Goal: Information Seeking & Learning: Learn about a topic

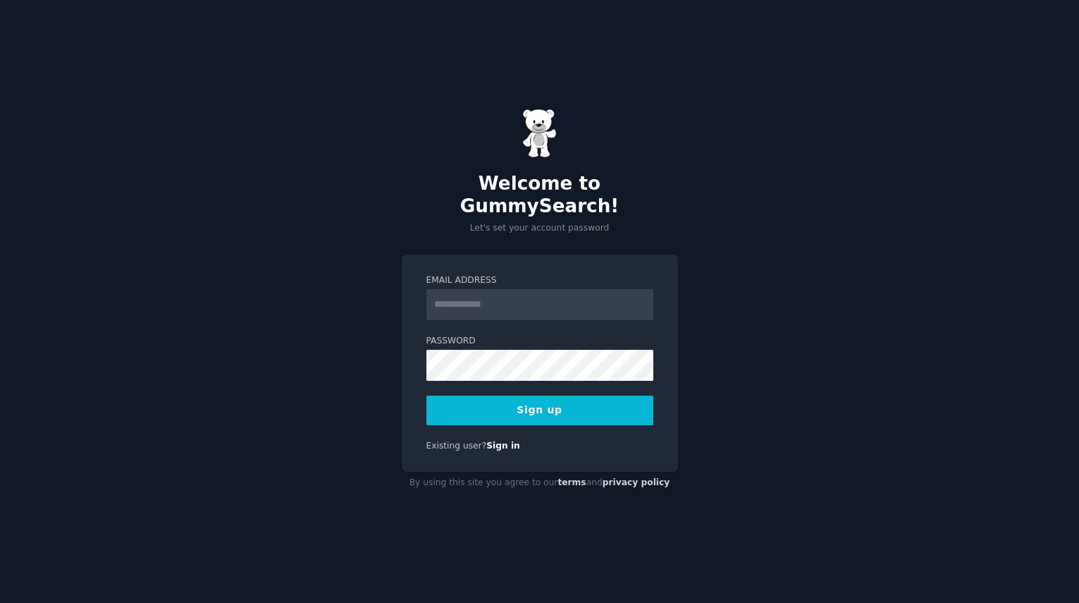
click at [469, 292] on input "Email Address" at bounding box center [539, 304] width 227 height 31
type input "**********"
click at [543, 398] on button "Sign up" at bounding box center [539, 410] width 227 height 30
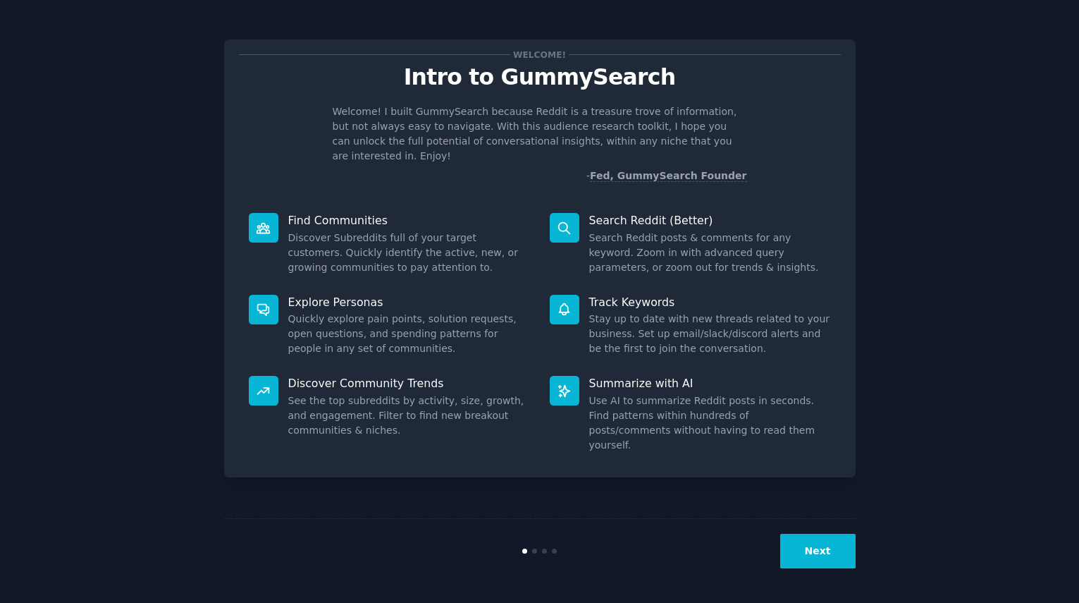
click at [909, 522] on div "Welcome! Intro to GummySearch Welcome! I built GummySearch because Reddit is a …" at bounding box center [540, 301] width 1040 height 563
click at [830, 548] on button "Next" at bounding box center [817, 551] width 75 height 35
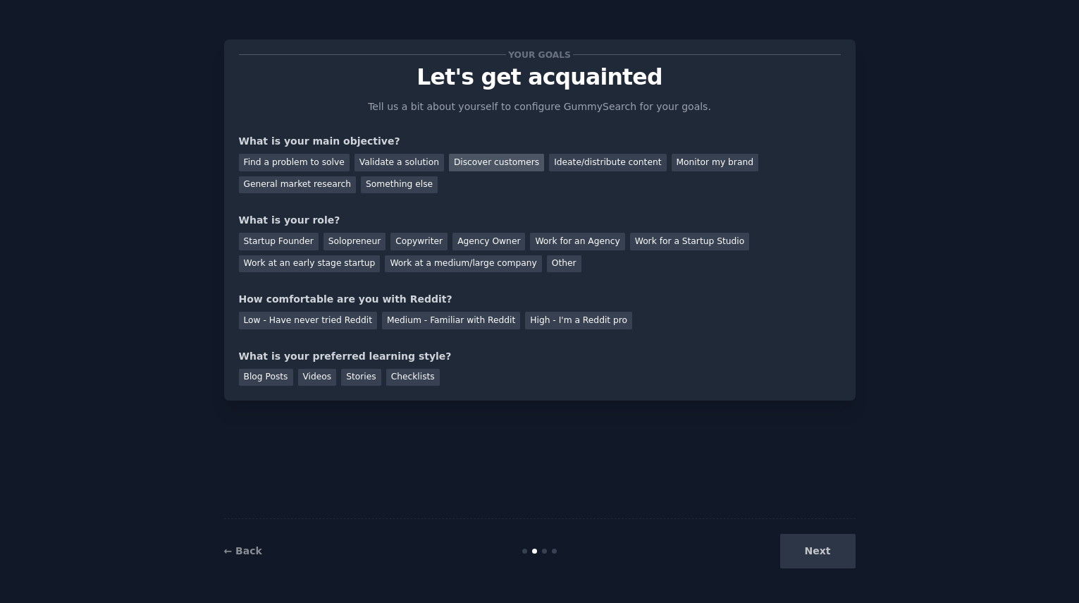
click at [467, 161] on div "Discover customers" at bounding box center [496, 163] width 95 height 18
click at [672, 161] on div "Monitor my brand" at bounding box center [715, 163] width 87 height 18
click at [357, 176] on div "General market research" at bounding box center [298, 185] width 118 height 18
click at [299, 167] on div "Find a problem to solve" at bounding box center [294, 163] width 111 height 18
click at [340, 249] on div "Solopreneur" at bounding box center [355, 242] width 62 height 18
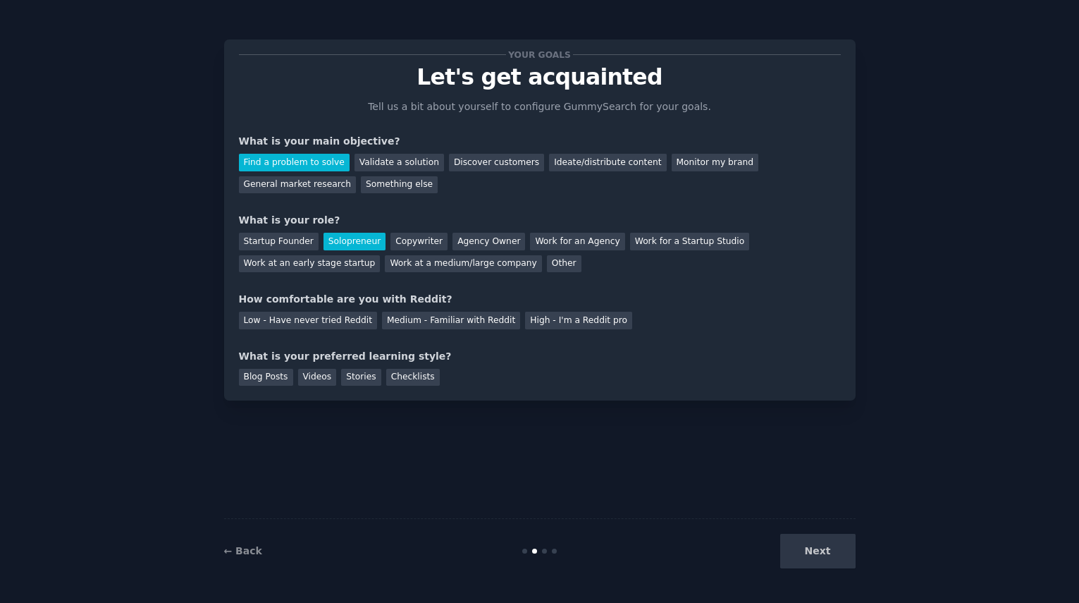
scroll to position [14, 0]
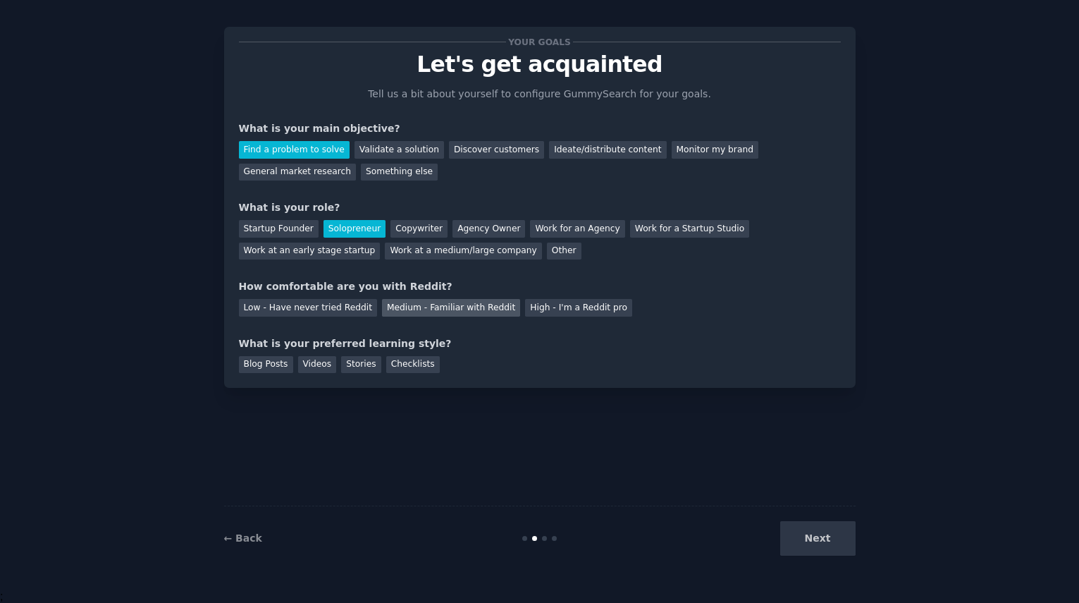
click at [426, 300] on div "Medium - Familiar with Reddit" at bounding box center [451, 308] width 138 height 18
click at [265, 358] on div "Blog Posts" at bounding box center [266, 365] width 54 height 18
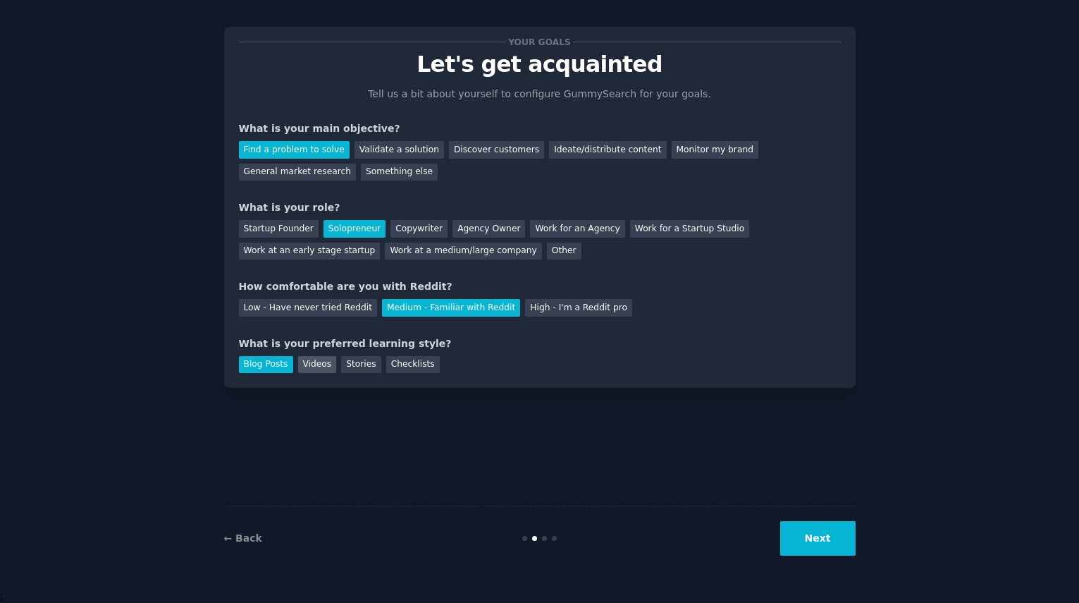
click at [307, 362] on div "Videos" at bounding box center [317, 365] width 39 height 18
click at [363, 362] on div "Stories" at bounding box center [360, 365] width 39 height 18
click at [260, 367] on div "Blog Posts" at bounding box center [266, 365] width 54 height 18
click at [818, 543] on button "Next" at bounding box center [817, 538] width 75 height 35
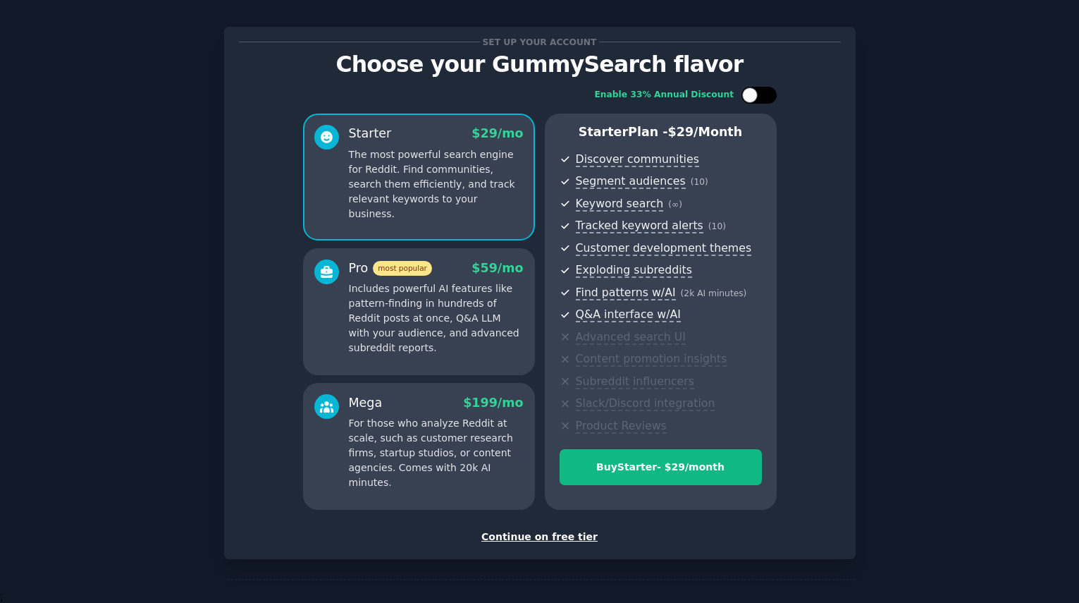
click at [768, 91] on div at bounding box center [759, 95] width 35 height 17
checkbox input "true"
click at [539, 534] on div "Continue on free tier" at bounding box center [540, 536] width 602 height 15
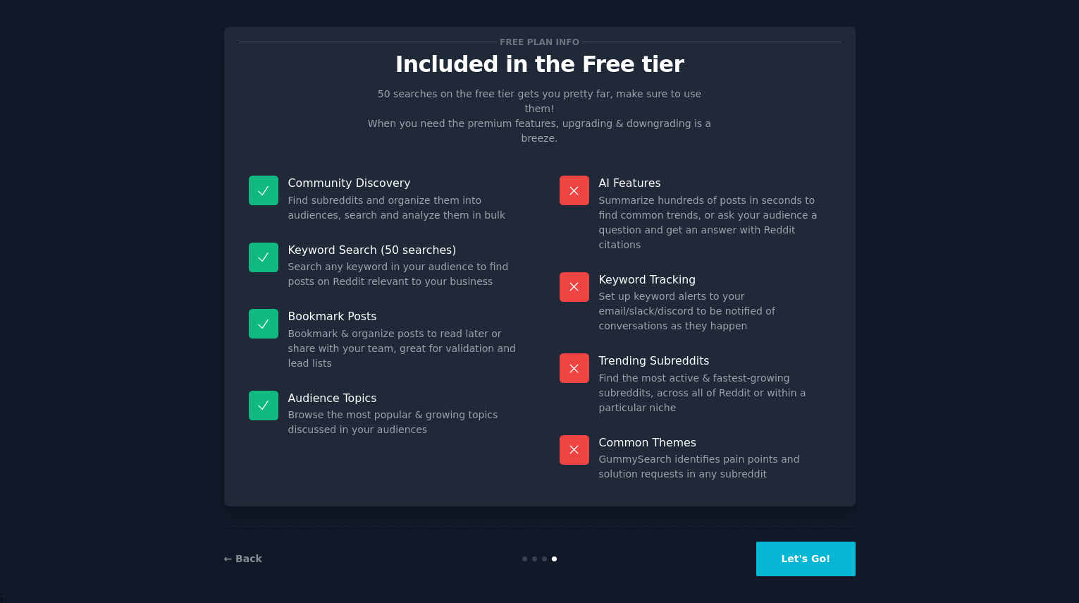
click at [813, 541] on button "Let's Go!" at bounding box center [805, 558] width 99 height 35
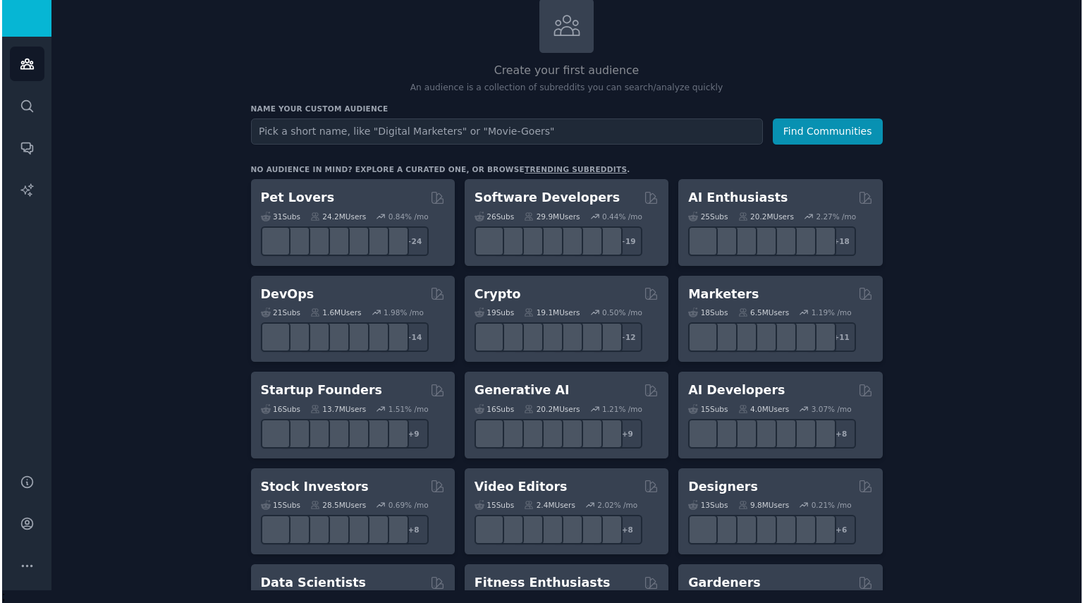
scroll to position [78, 0]
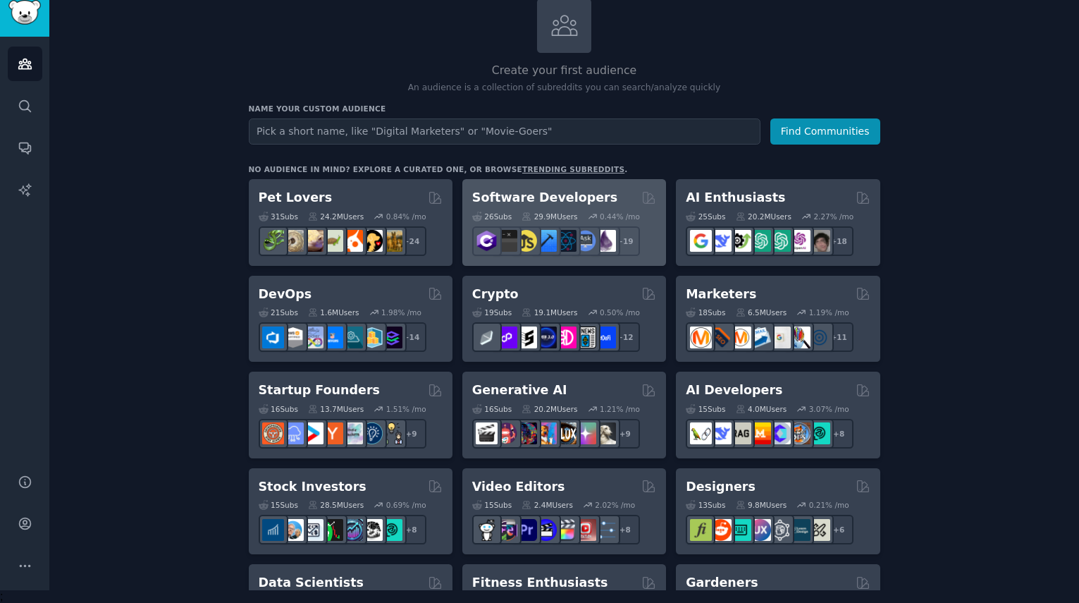
click at [521, 195] on h2 "Software Developers" at bounding box center [544, 198] width 145 height 18
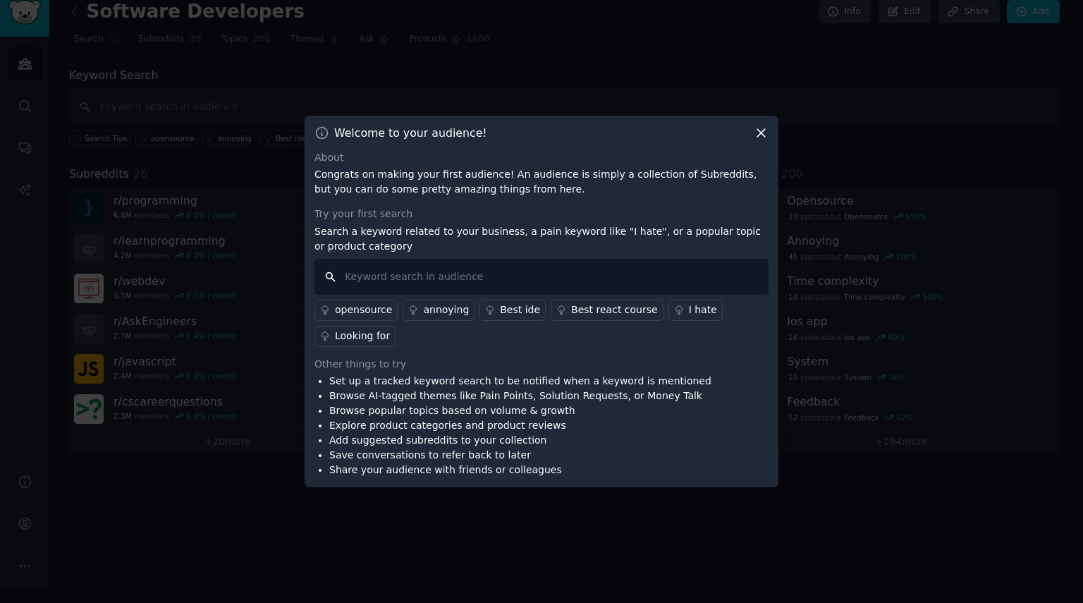
click at [393, 273] on input "text" at bounding box center [541, 277] width 454 height 36
type input "h"
type input "I hate"
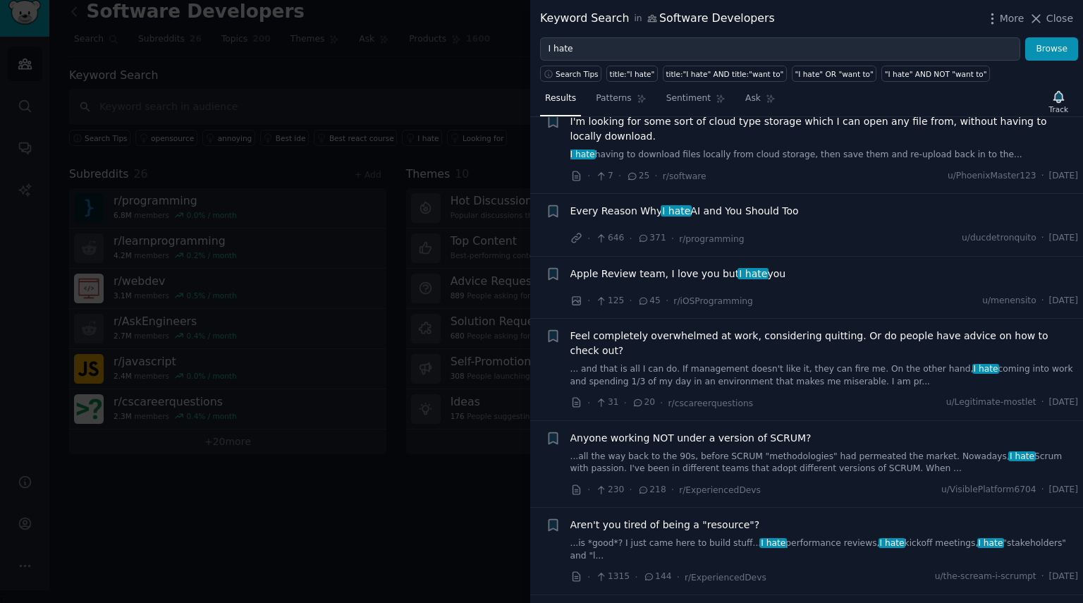
scroll to position [386, 0]
click at [749, 328] on span "Feel completely overwhelmed at work, considering quitting. Or do people have ad…" at bounding box center [824, 343] width 508 height 30
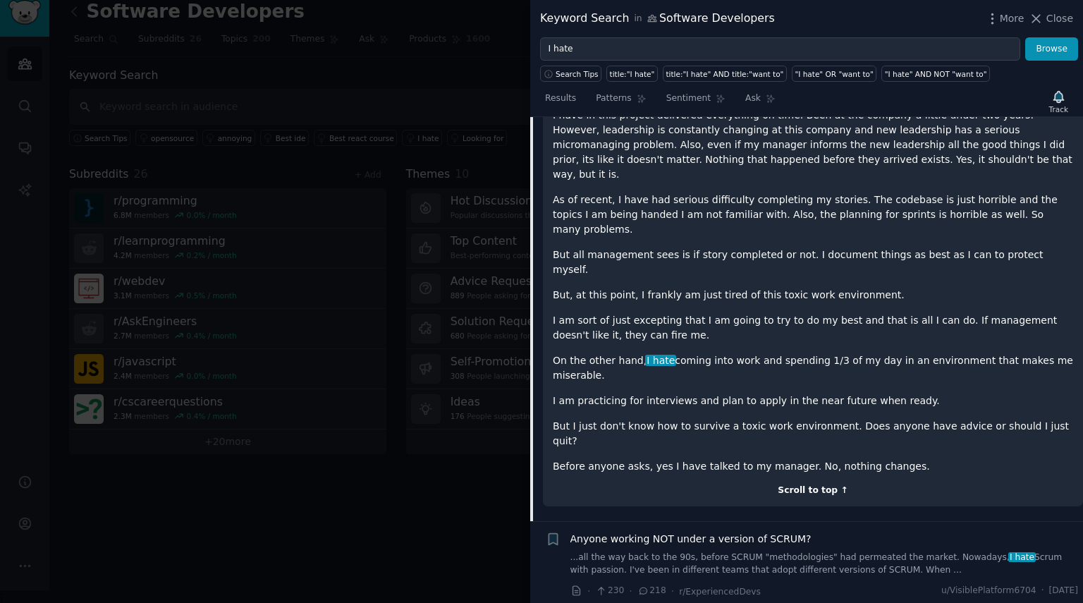
scroll to position [808, 0]
drag, startPoint x: 833, startPoint y: 179, endPoint x: 1014, endPoint y: 219, distance: 185.6
click at [1014, 219] on div "So, I guess I am in a weird position right now. I am someone with 6-8 years exp…" at bounding box center [813, 271] width 520 height 406
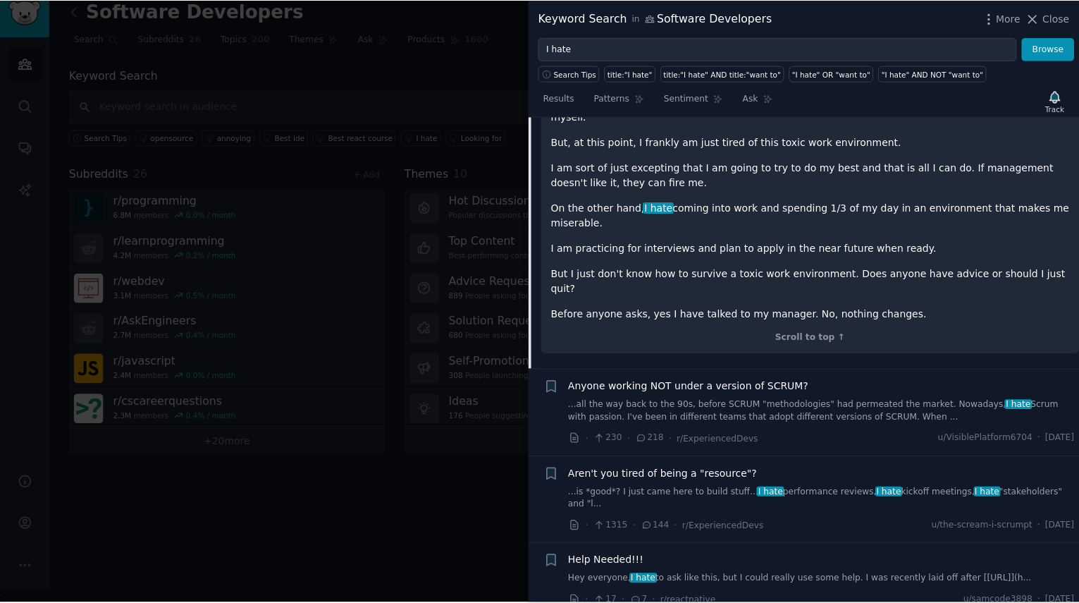
scroll to position [0, 0]
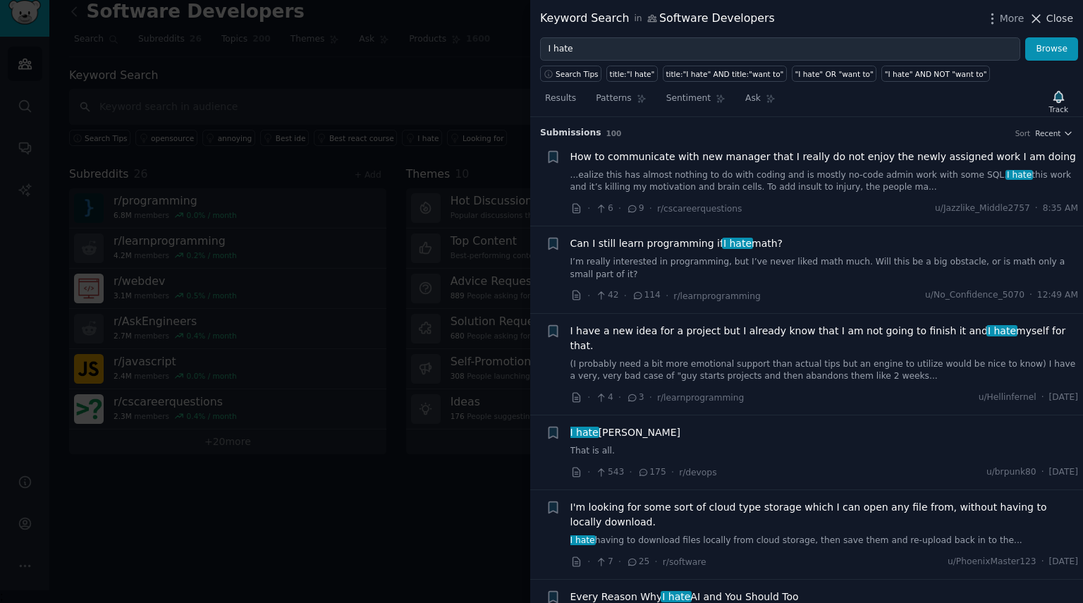
click at [1053, 21] on span "Close" at bounding box center [1059, 18] width 27 height 15
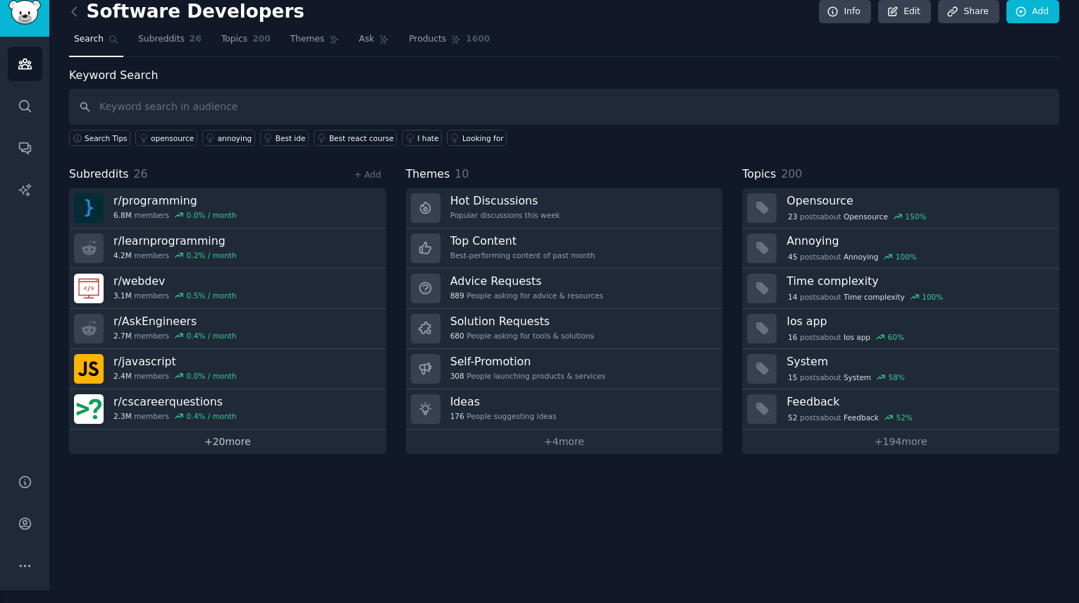
click at [244, 439] on link "+ 20 more" at bounding box center [227, 441] width 317 height 25
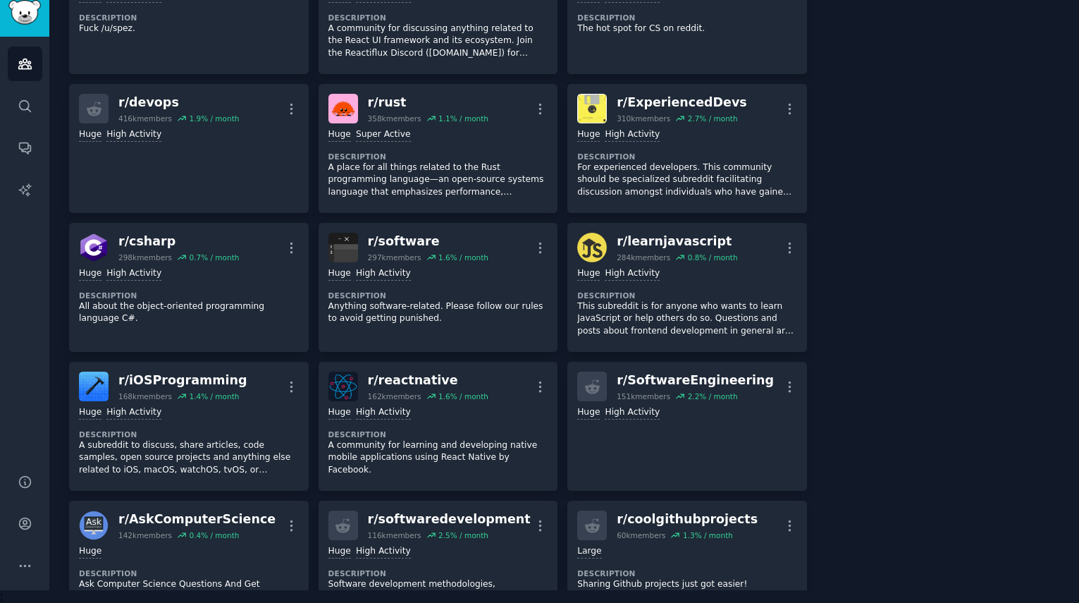
scroll to position [561, 0]
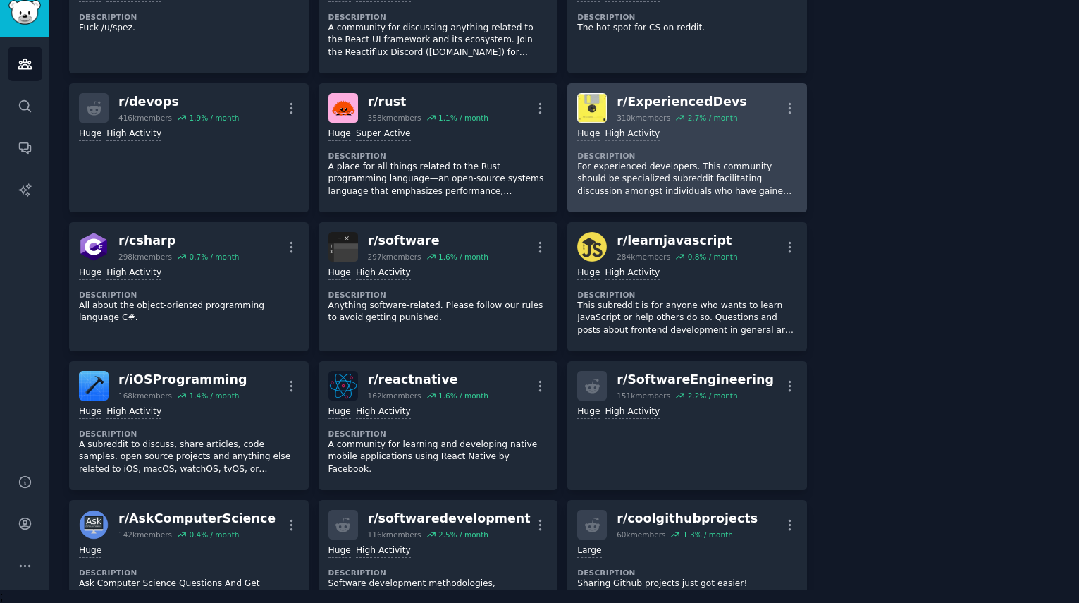
click at [664, 102] on div "r/ ExperiencedDevs" at bounding box center [682, 102] width 130 height 18
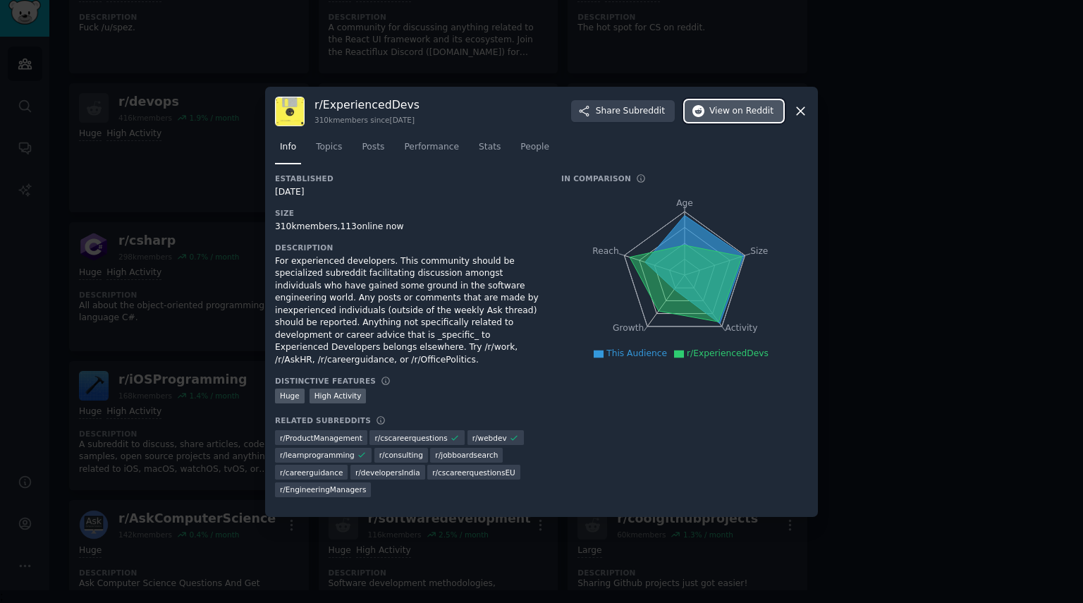
click at [740, 118] on span "on Reddit" at bounding box center [752, 111] width 41 height 13
click at [801, 115] on icon at bounding box center [801, 111] width 8 height 8
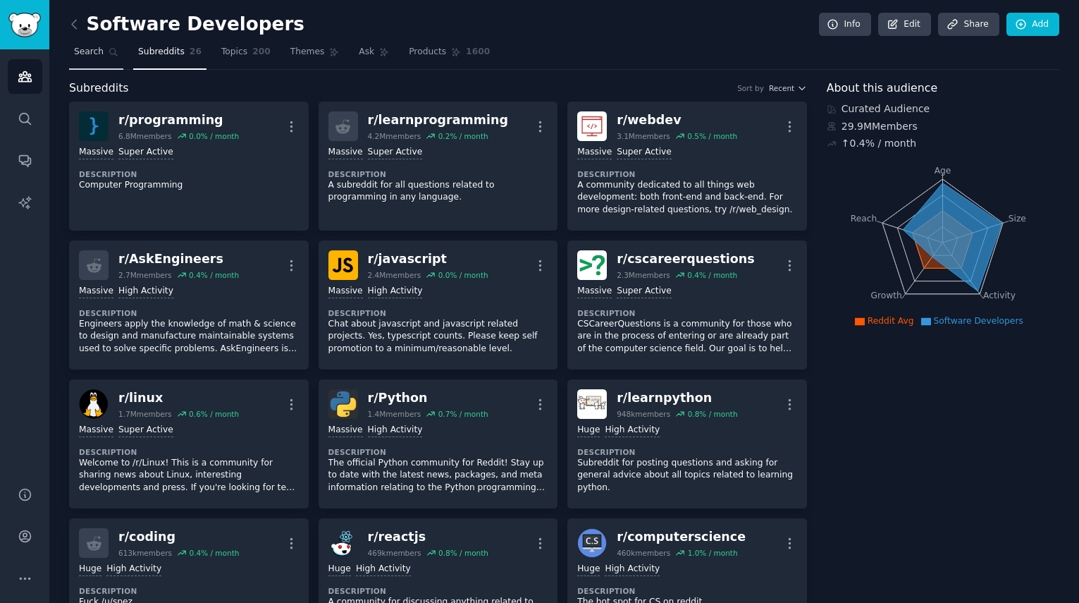
click at [91, 46] on span "Search" at bounding box center [89, 52] width 30 height 13
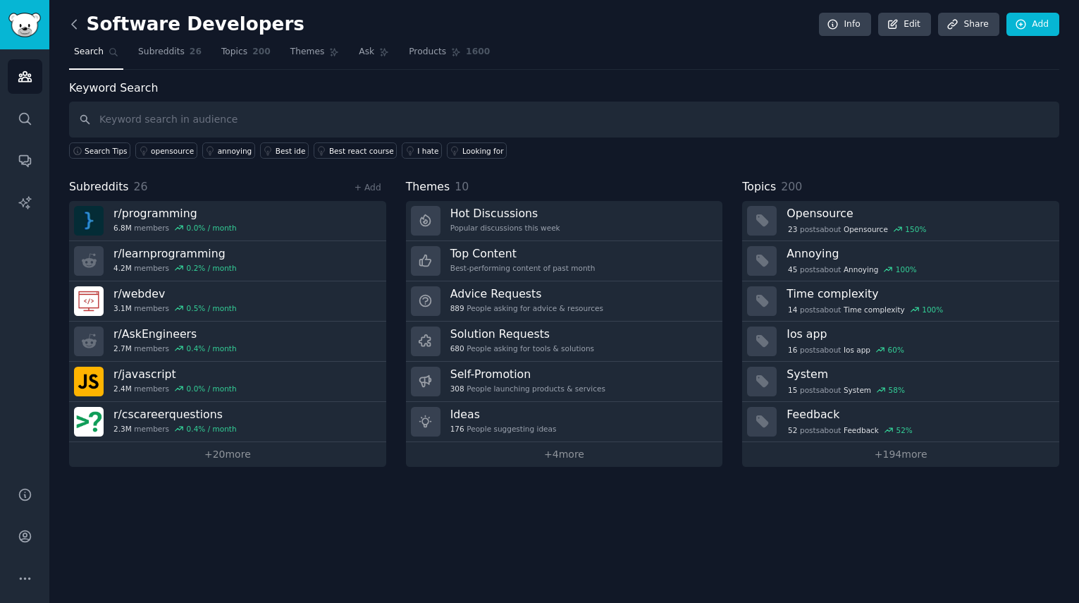
click at [70, 29] on icon at bounding box center [74, 24] width 15 height 15
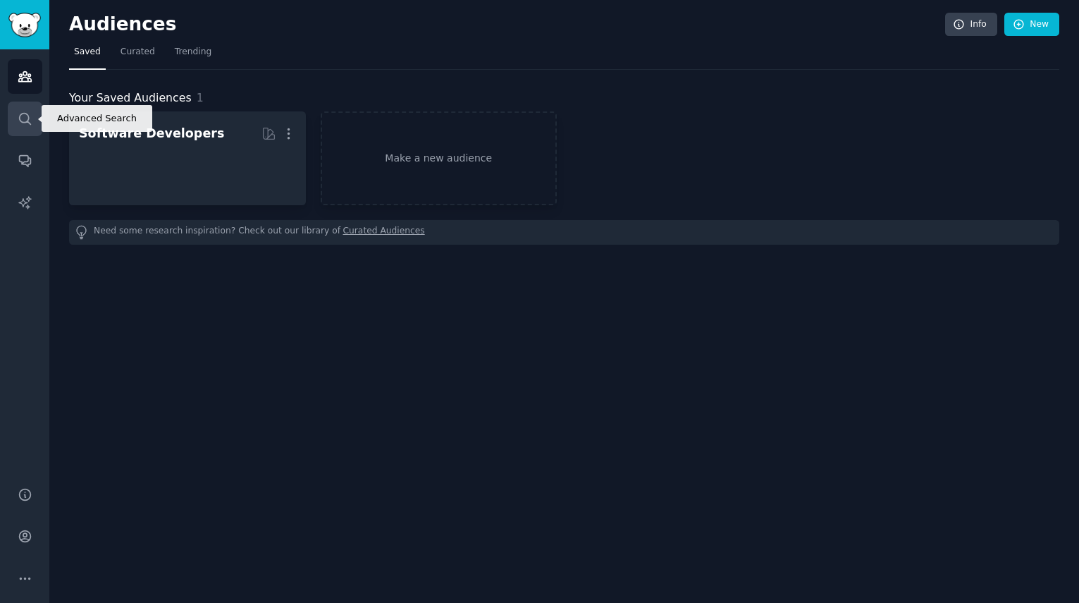
click at [30, 116] on icon "Sidebar" at bounding box center [25, 118] width 15 height 15
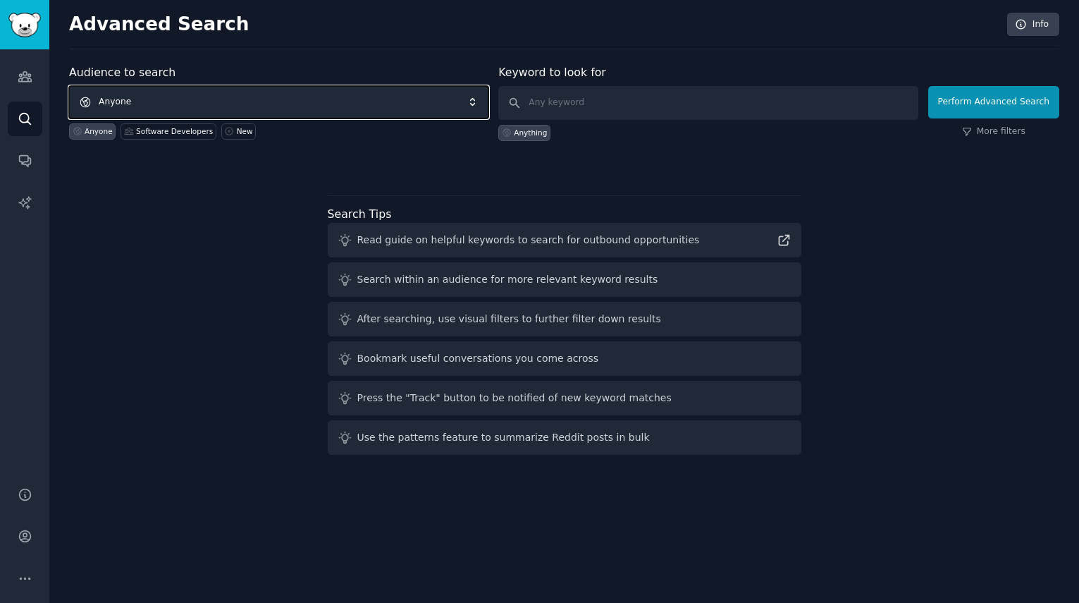
click at [214, 98] on span "Anyone" at bounding box center [278, 102] width 419 height 32
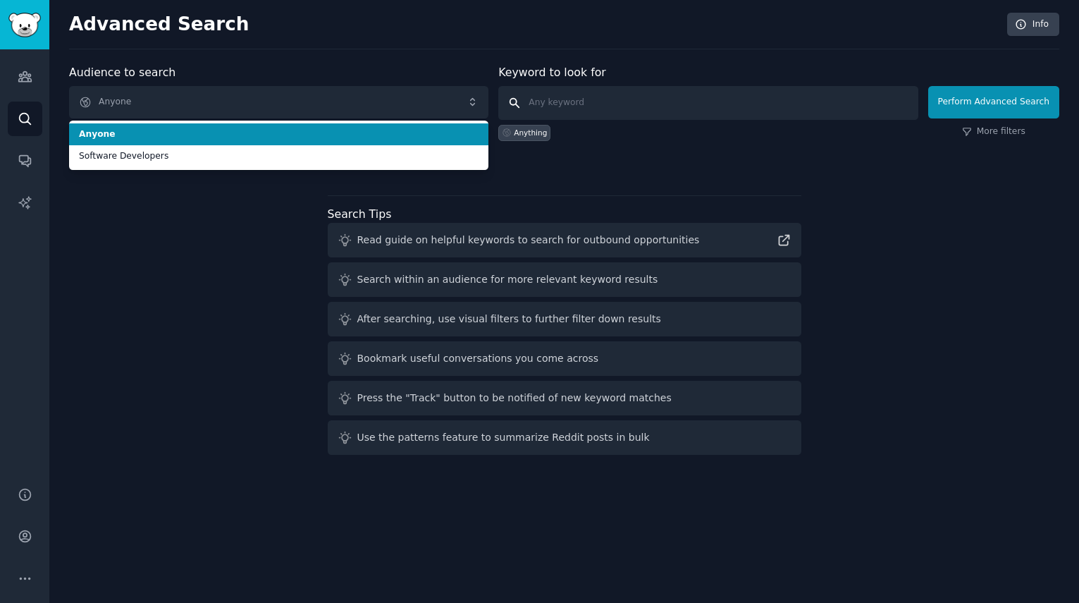
click at [586, 105] on input "text" at bounding box center [707, 103] width 419 height 34
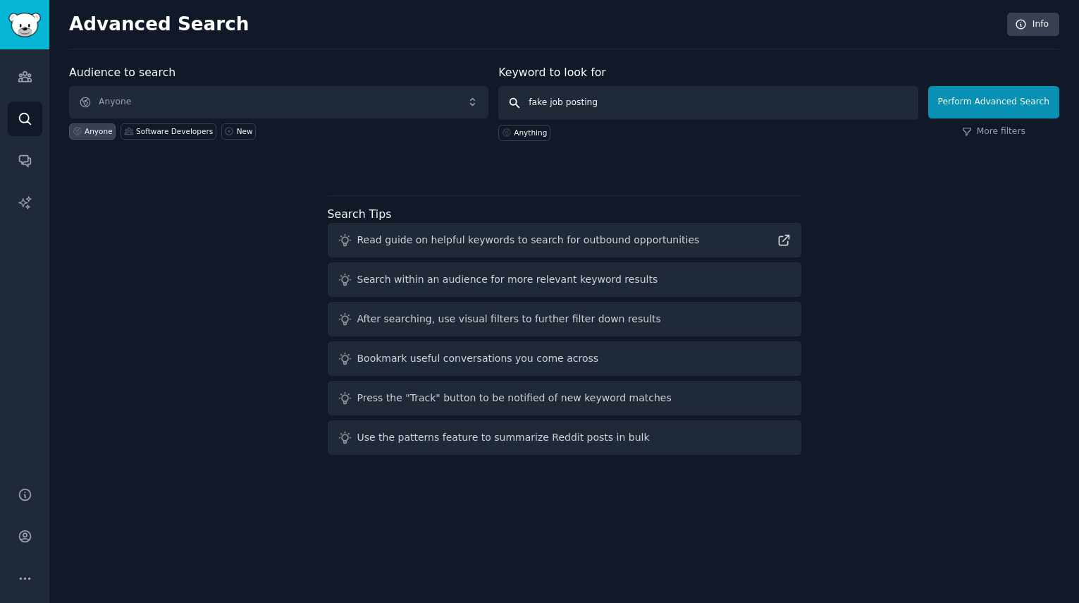
type input "fake job postings"
click button "Perform Advanced Search" at bounding box center [993, 102] width 131 height 32
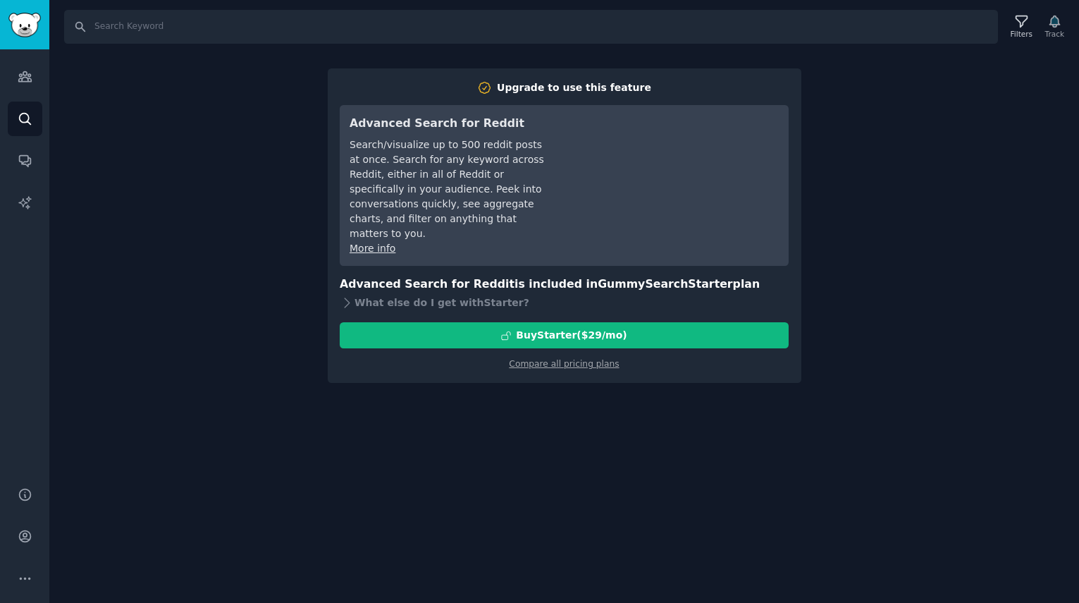
click at [938, 170] on div "Search Filters Track Upgrade to use this feature Advanced Search for Reddit Sea…" at bounding box center [564, 301] width 1030 height 603
click at [24, 123] on icon "Sidebar" at bounding box center [25, 118] width 15 height 15
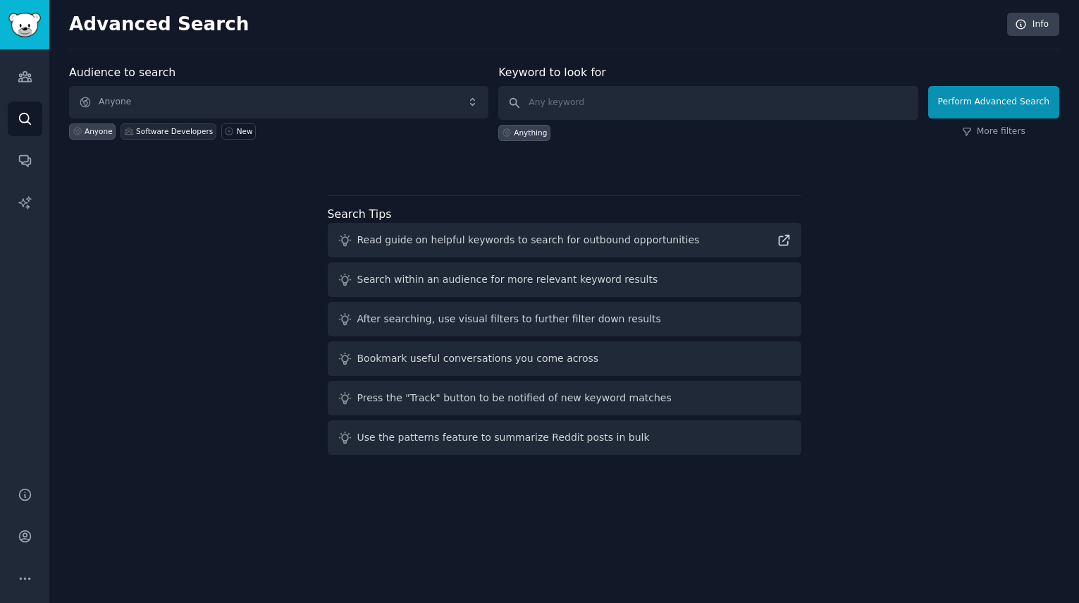
click at [145, 133] on div "Software Developers" at bounding box center [174, 131] width 77 height 10
click at [675, 113] on input "text" at bounding box center [707, 103] width 419 height 34
type input "fake jobs postings"
click button "Perform Advanced Search" at bounding box center [993, 102] width 131 height 32
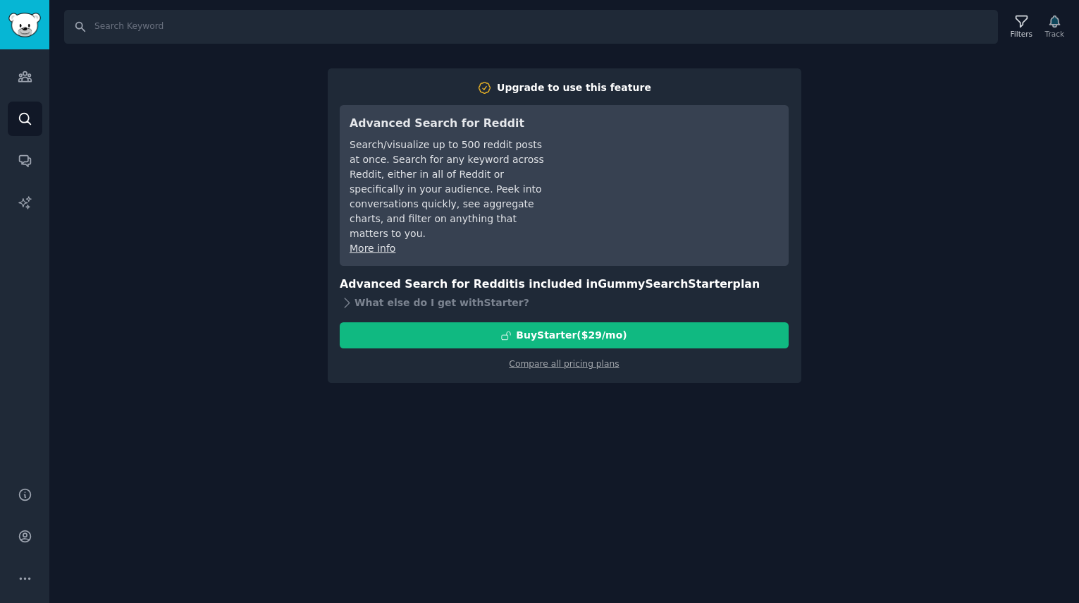
click at [363, 155] on div "Search/visualize up to 500 reddit posts at once. Search for any keyword across …" at bounding box center [449, 189] width 198 height 104
click at [438, 293] on div "What else do I get with Starter ?" at bounding box center [564, 303] width 449 height 20
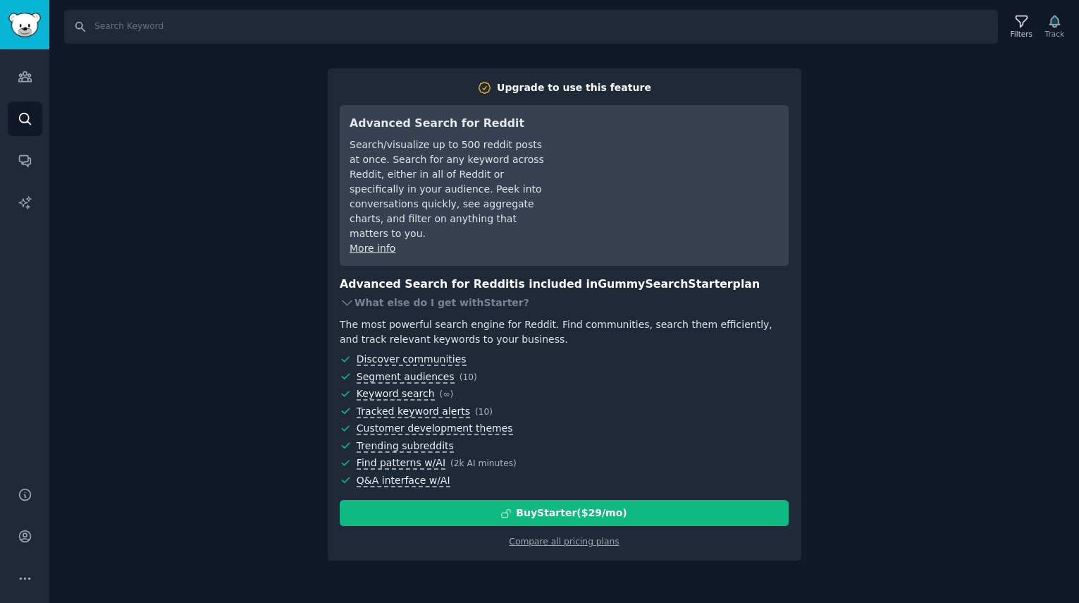
click at [924, 372] on div "Search Filters Track Upgrade to use this feature Advanced Search for Reddit Sea…" at bounding box center [564, 301] width 1030 height 603
click at [22, 76] on icon "Sidebar" at bounding box center [24, 77] width 13 height 10
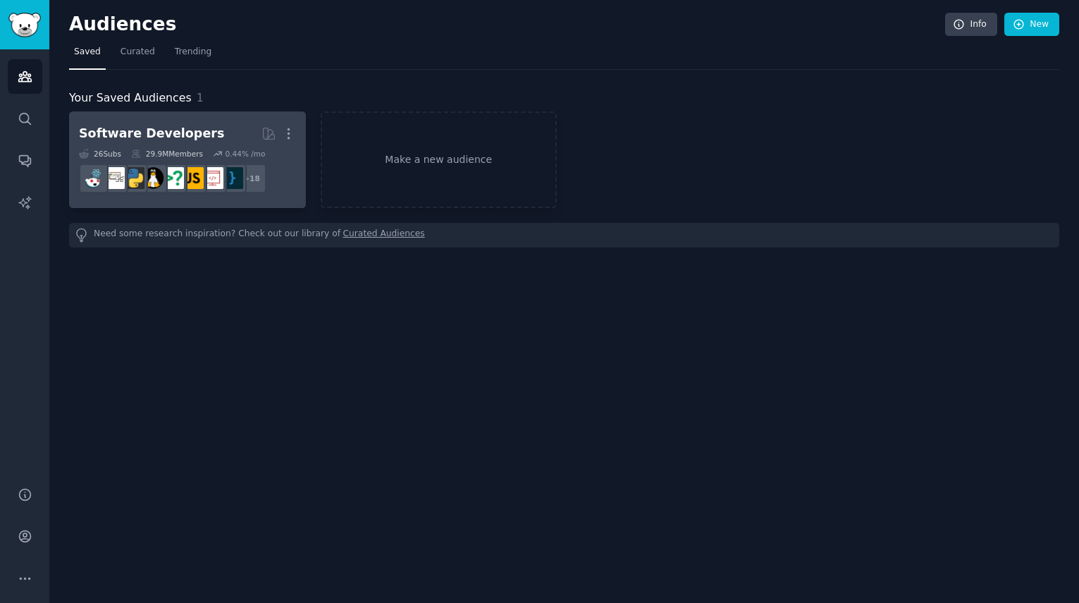
click at [150, 128] on div "Software Developers" at bounding box center [151, 134] width 145 height 18
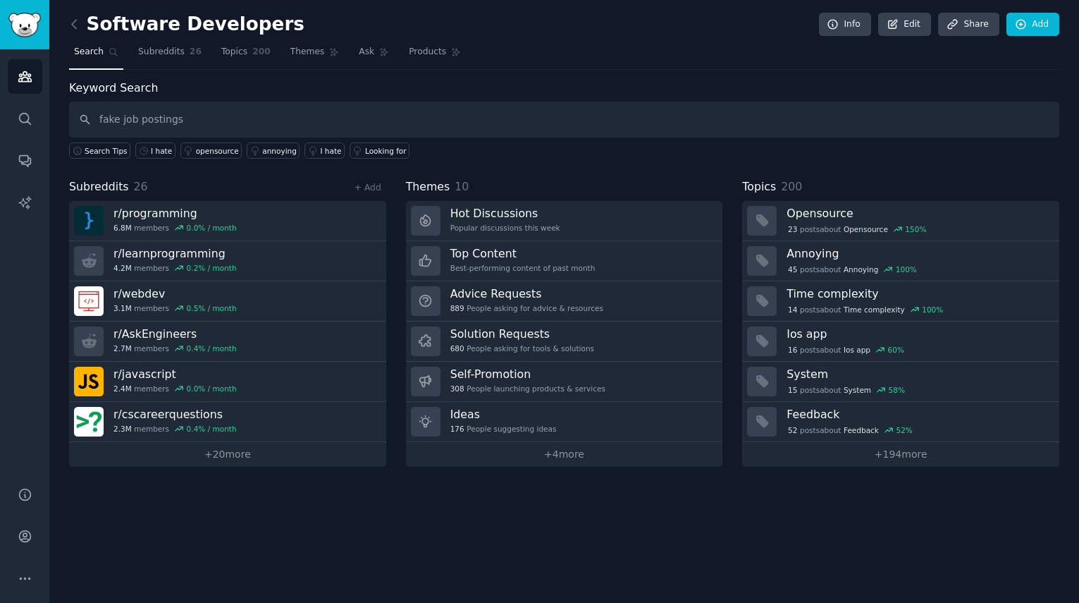
type input "fake job postings"
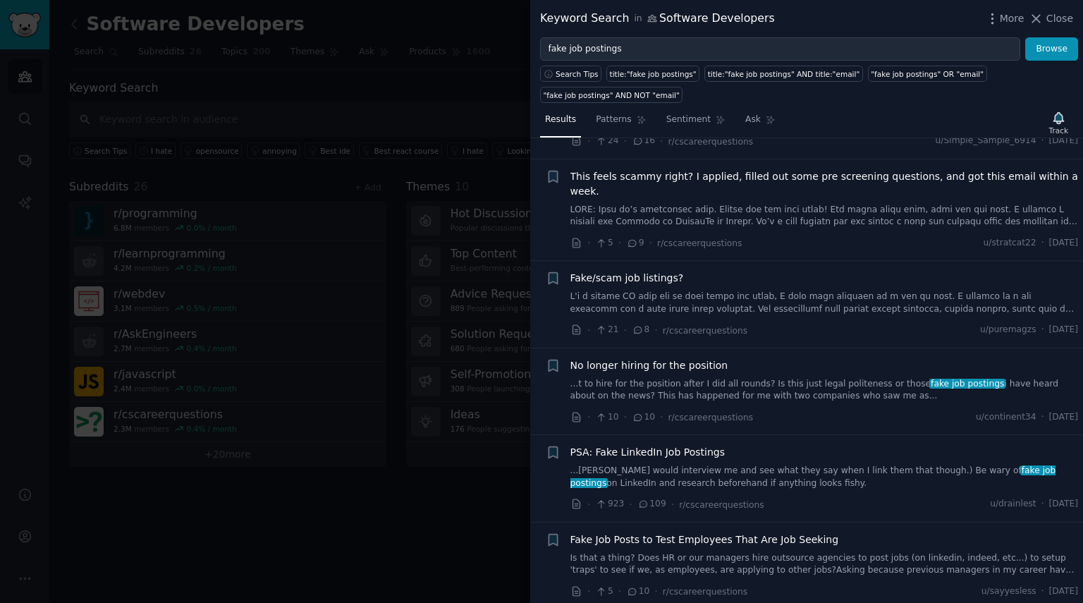
scroll to position [198, 0]
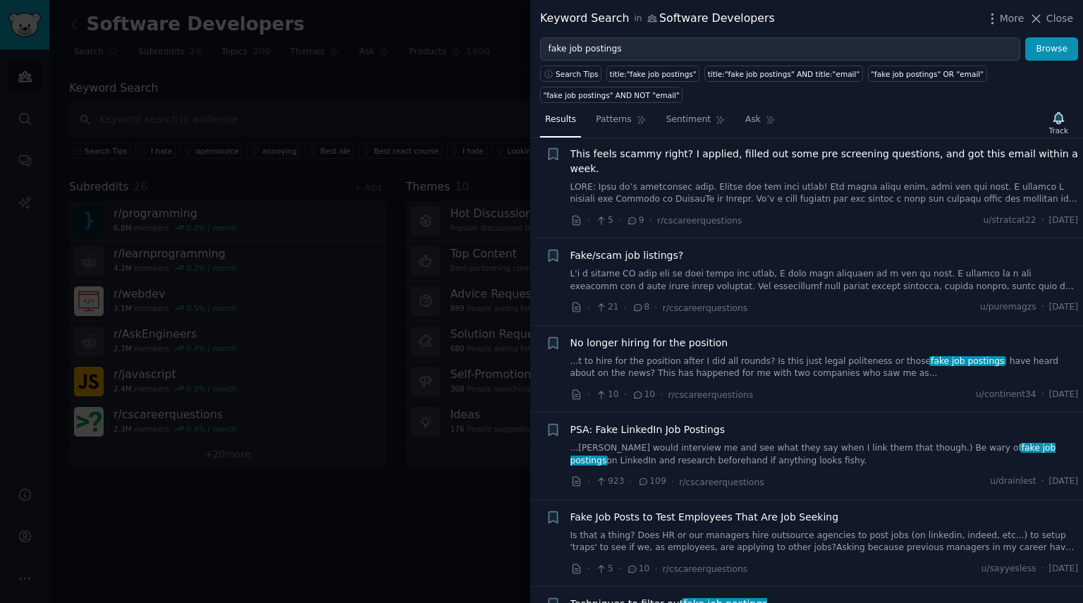
click at [676, 422] on span "PSA: Fake LinkedIn Job Postings" at bounding box center [647, 429] width 155 height 15
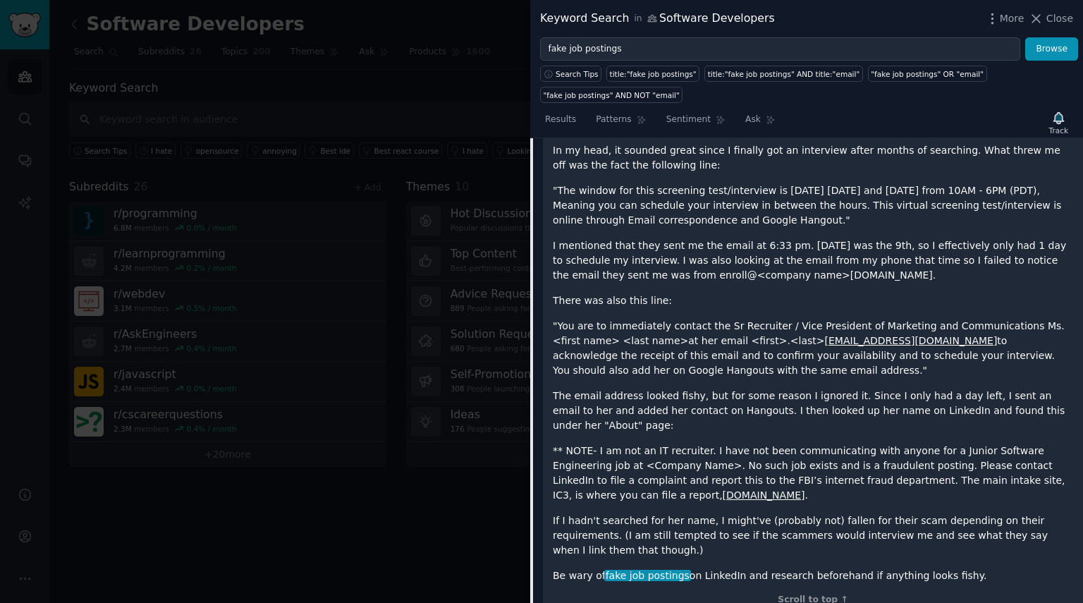
scroll to position [731, 0]
click at [754, 99] on div "Search Tips title:"fake job postings" title:"fake job postings" AND title:"emai…" at bounding box center [806, 82] width 553 height 42
click at [986, 99] on div "Search Tips title:"fake job postings" title:"fake job postings" AND title:"emai…" at bounding box center [806, 82] width 553 height 42
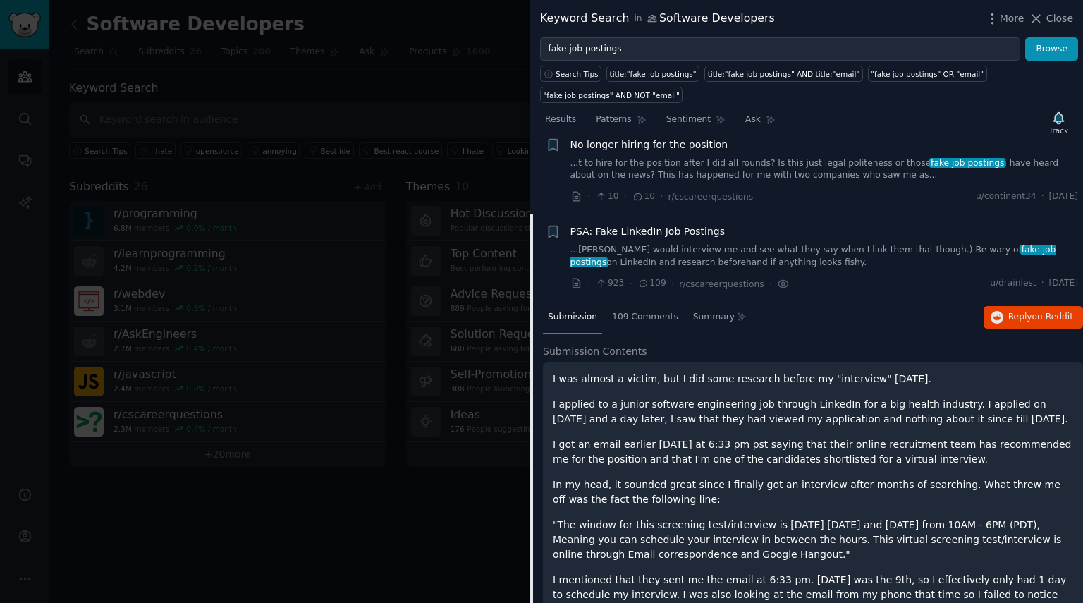
scroll to position [395, 0]
click at [863, 245] on link "...[PERSON_NAME] would interview me and see what they say when I link them that…" at bounding box center [824, 257] width 508 height 25
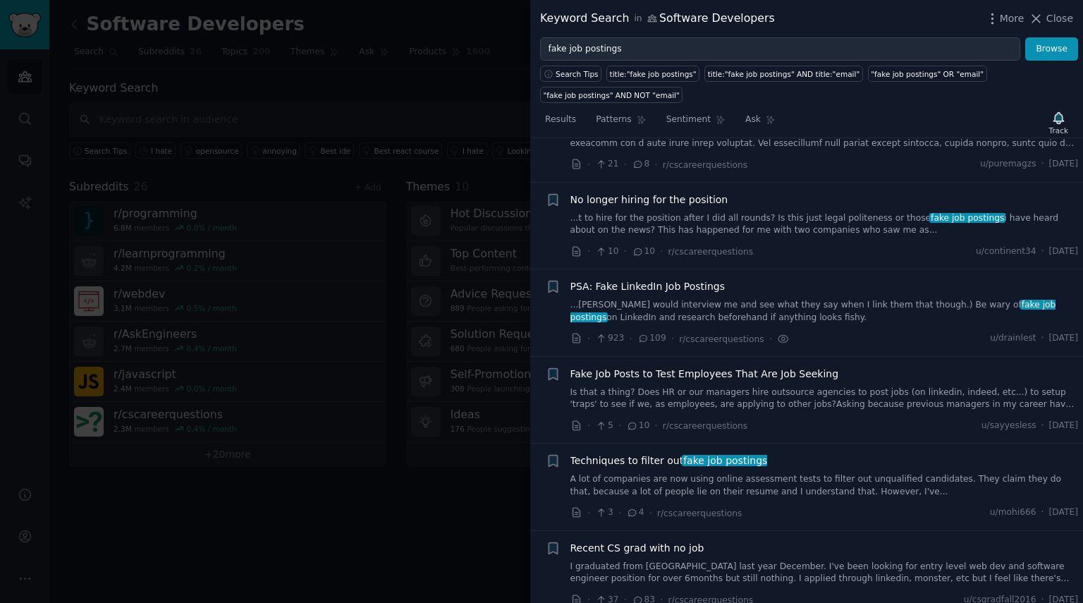
click at [788, 476] on link "A lot of companies are now using online assessment tests to filter out unqualif…" at bounding box center [824, 485] width 508 height 25
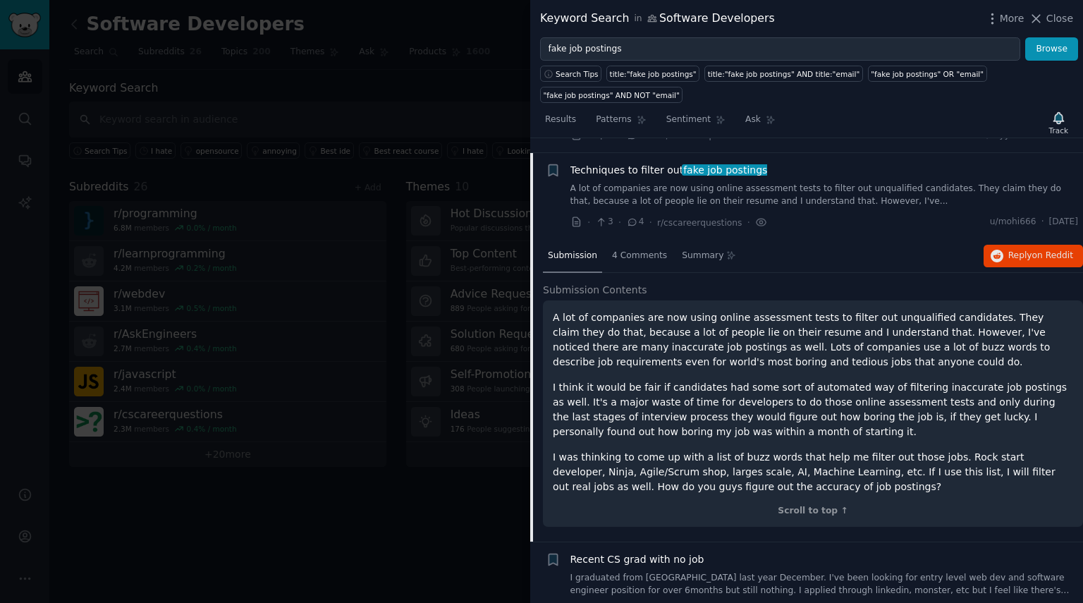
scroll to position [644, 0]
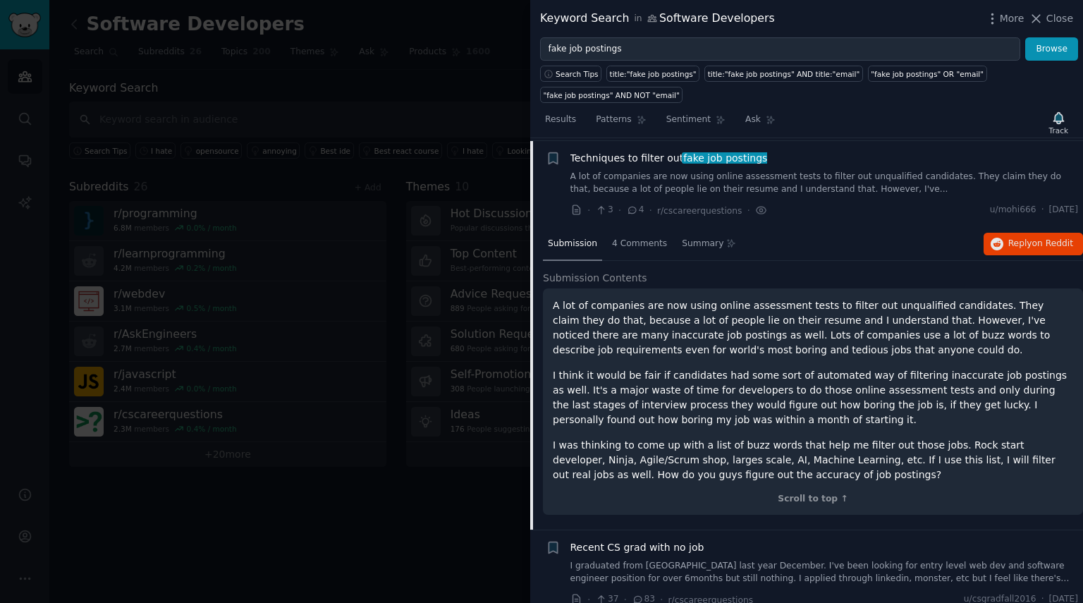
click at [854, 171] on link "A lot of companies are now using online assessment tests to filter out unqualif…" at bounding box center [824, 183] width 508 height 25
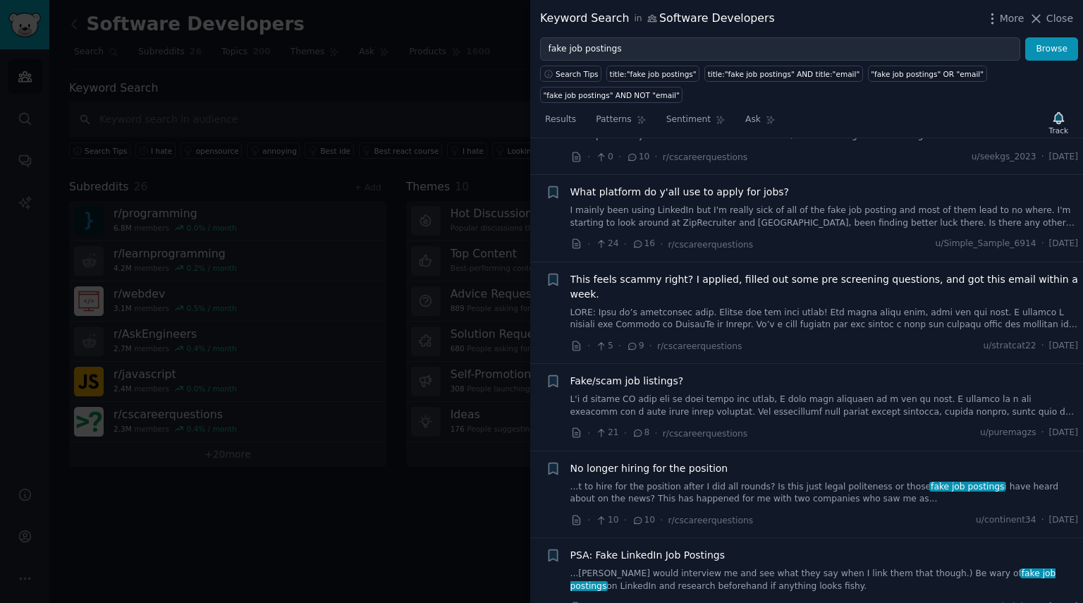
scroll to position [59, 0]
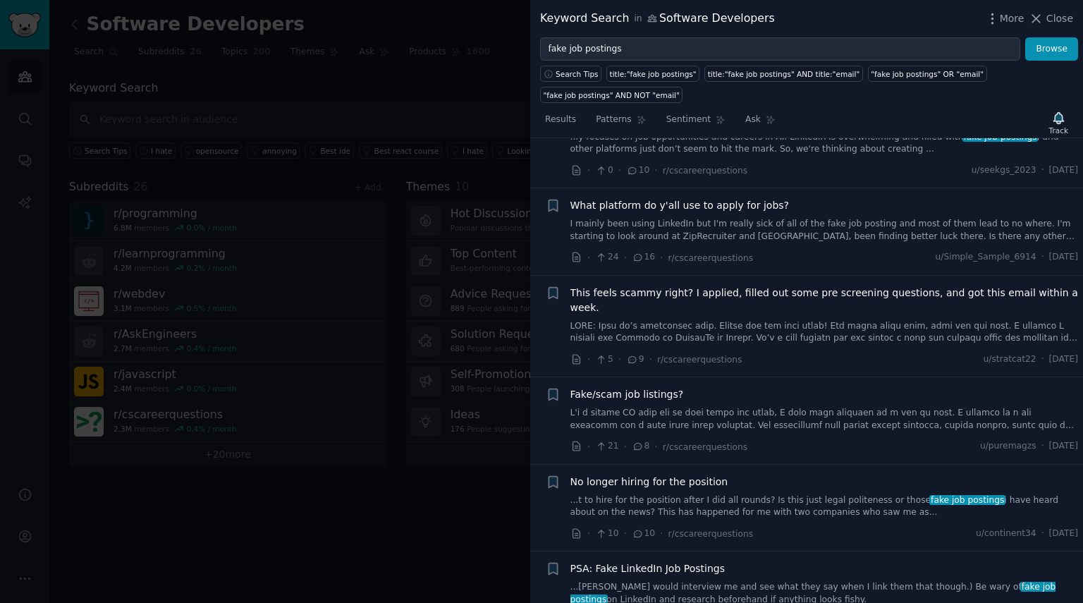
click at [825, 231] on link "I mainly been using LinkedIn but I'm really sick of all of the fake job posting…" at bounding box center [824, 230] width 508 height 25
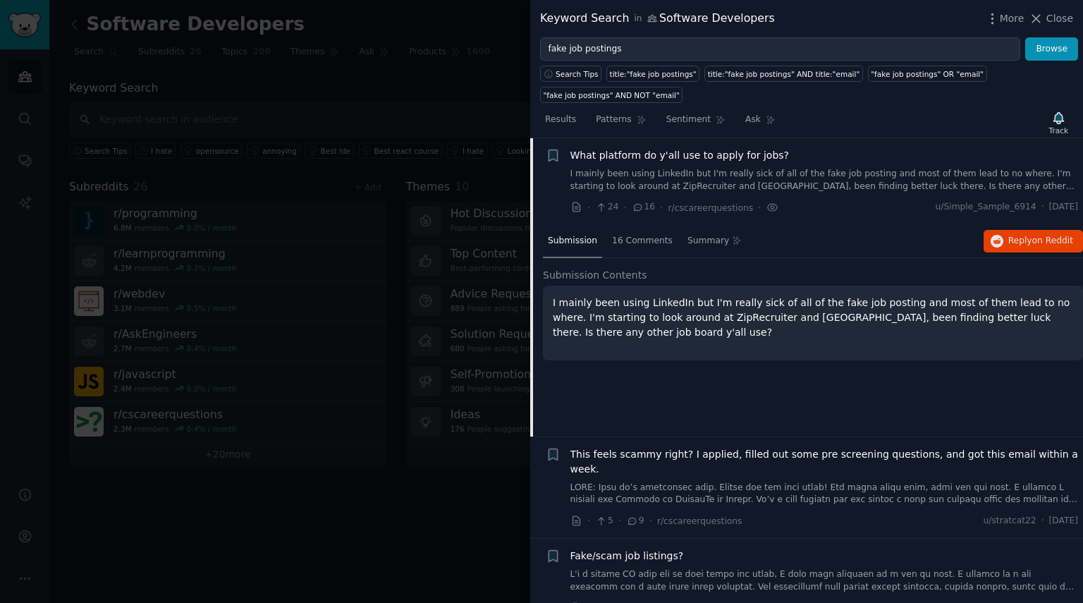
scroll to position [553, 0]
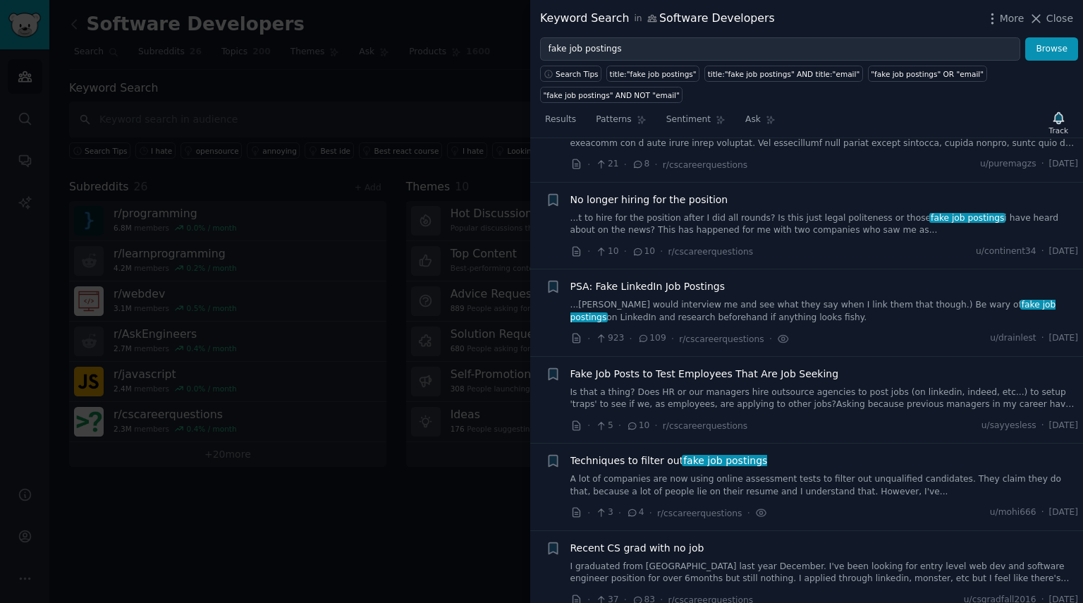
click at [714, 473] on link "A lot of companies are now using online assessment tests to filter out unqualif…" at bounding box center [824, 485] width 508 height 25
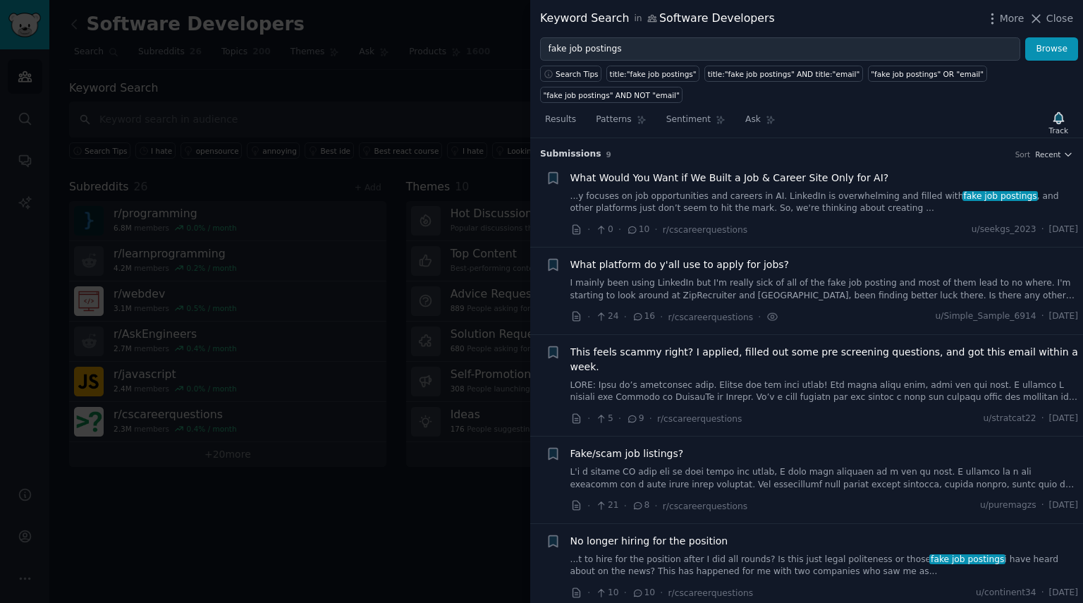
click at [443, 80] on div at bounding box center [541, 301] width 1083 height 603
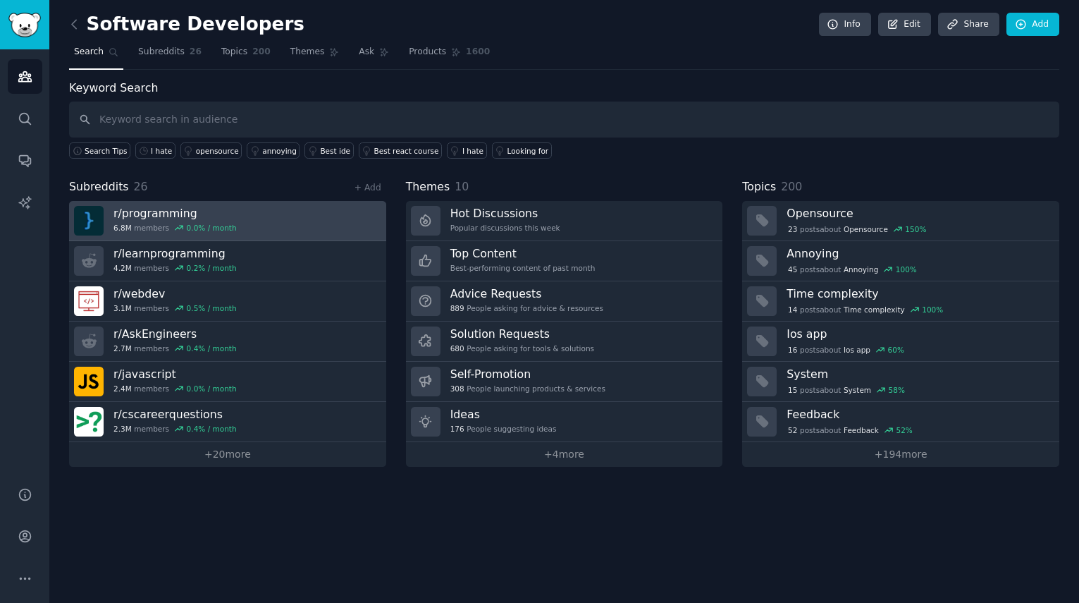
click at [173, 214] on h3 "r/ programming" at bounding box center [174, 213] width 123 height 15
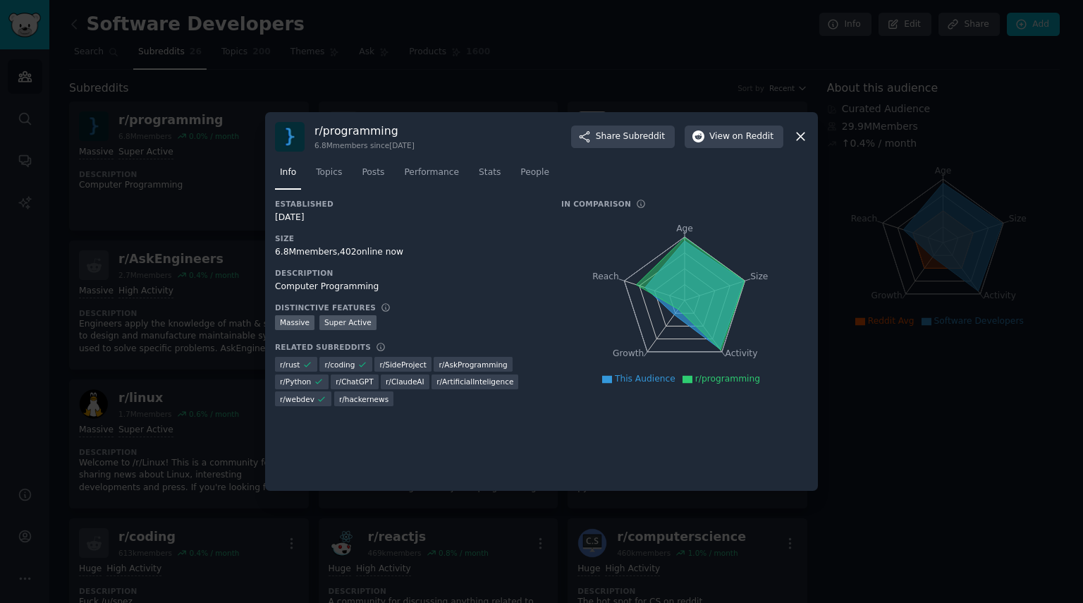
click at [801, 135] on icon at bounding box center [800, 136] width 15 height 15
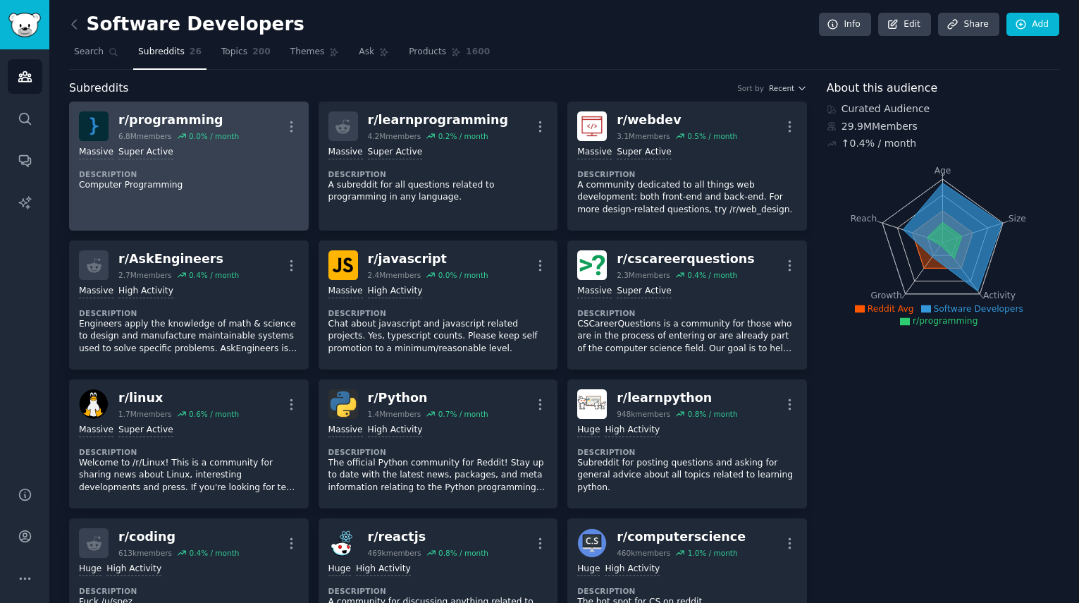
click at [192, 121] on div "r/ programming" at bounding box center [178, 120] width 121 height 18
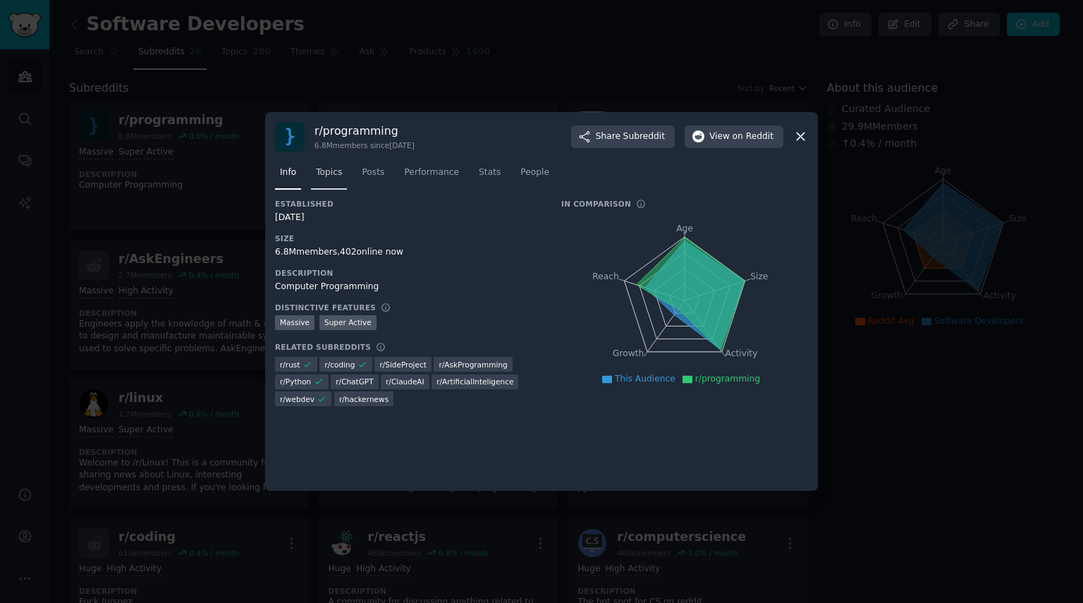
click at [330, 183] on link "Topics" at bounding box center [329, 175] width 36 height 29
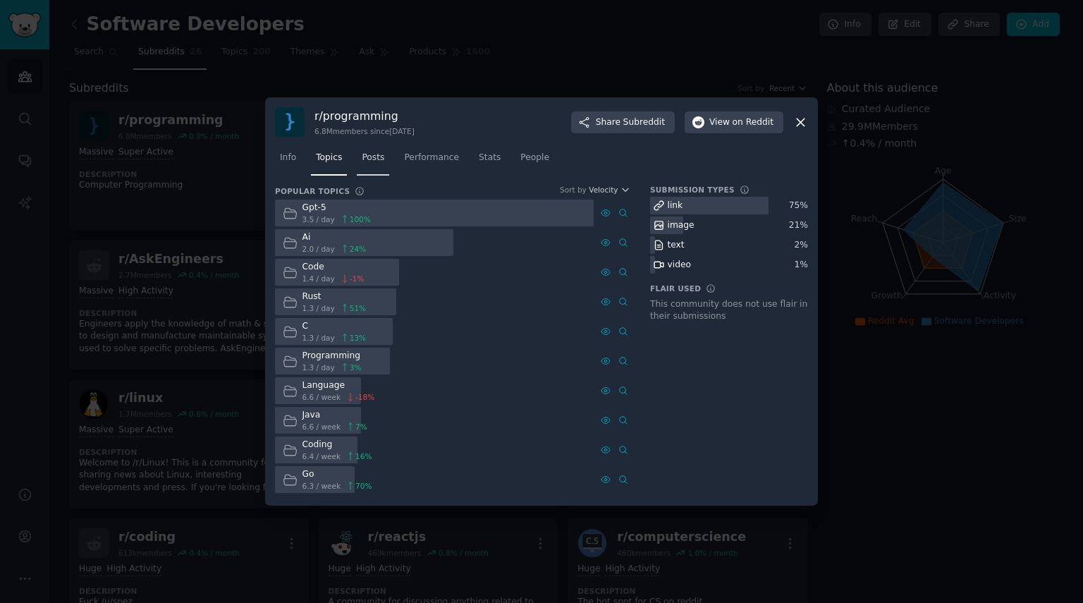
click at [371, 155] on span "Posts" at bounding box center [373, 158] width 23 height 13
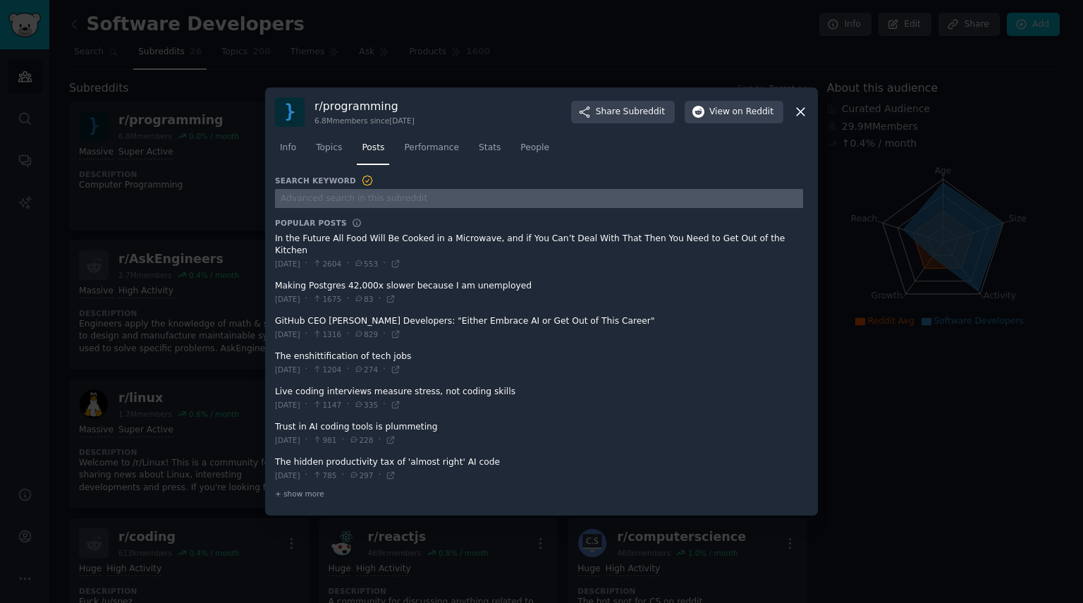
click at [403, 203] on input "text" at bounding box center [539, 198] width 528 height 19
type input "I hate"
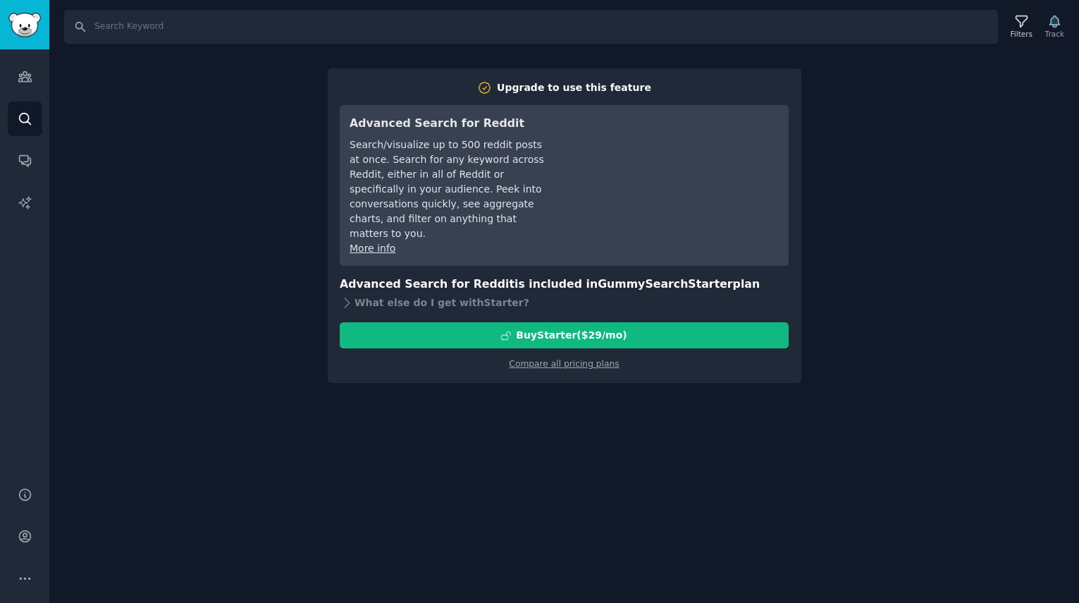
click at [197, 129] on div "Search Filters Track Upgrade to use this feature Advanced Search for Reddit Sea…" at bounding box center [564, 301] width 1030 height 603
click at [16, 28] on img "Sidebar" at bounding box center [24, 25] width 32 height 25
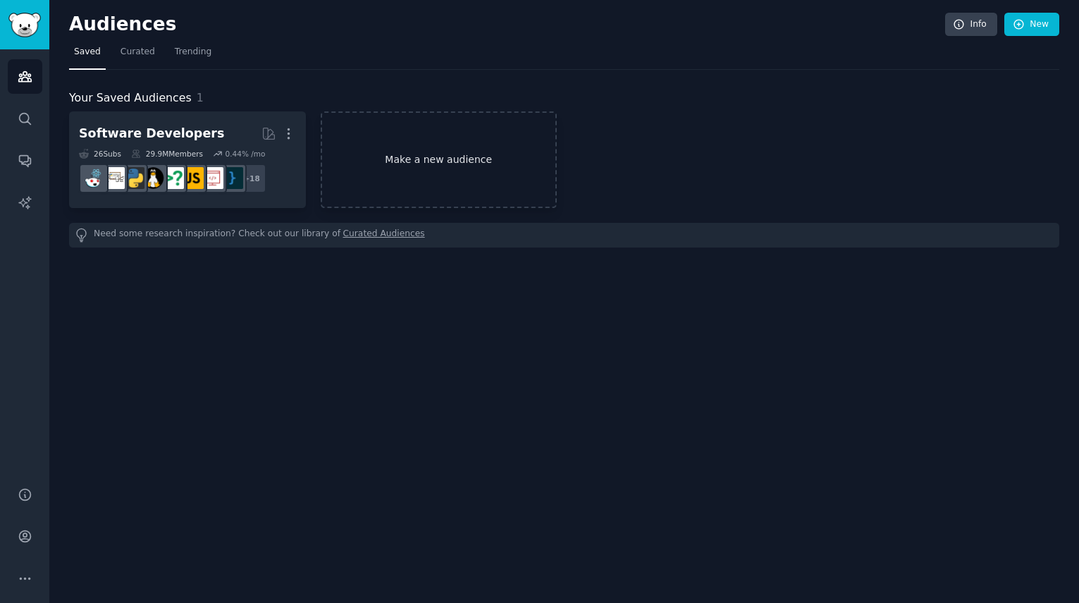
click at [467, 172] on link "Make a new audience" at bounding box center [439, 159] width 237 height 97
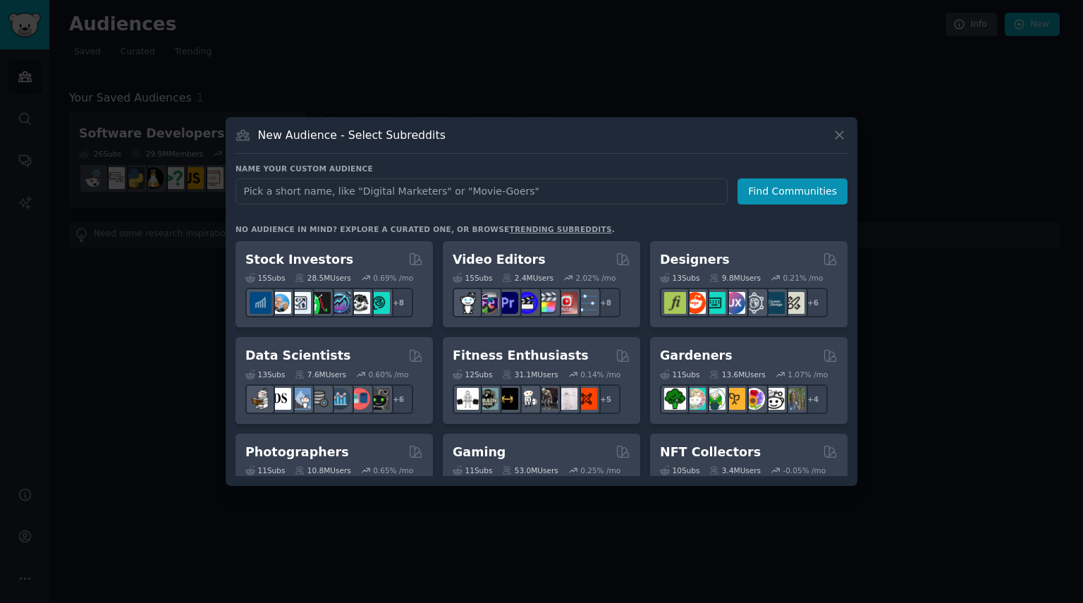
scroll to position [288, 0]
